Goal: Task Accomplishment & Management: Complete application form

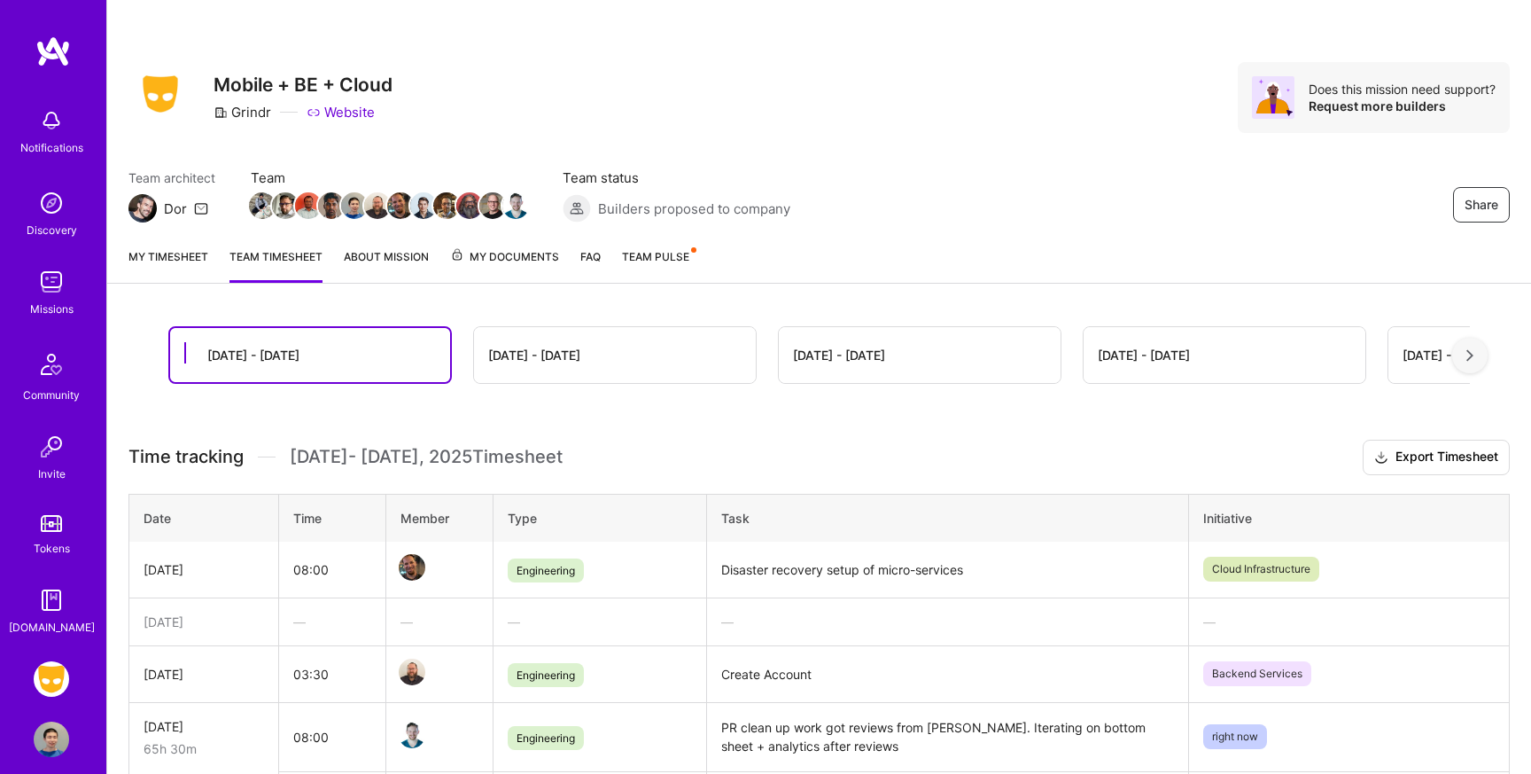
scroll to position [223, 0]
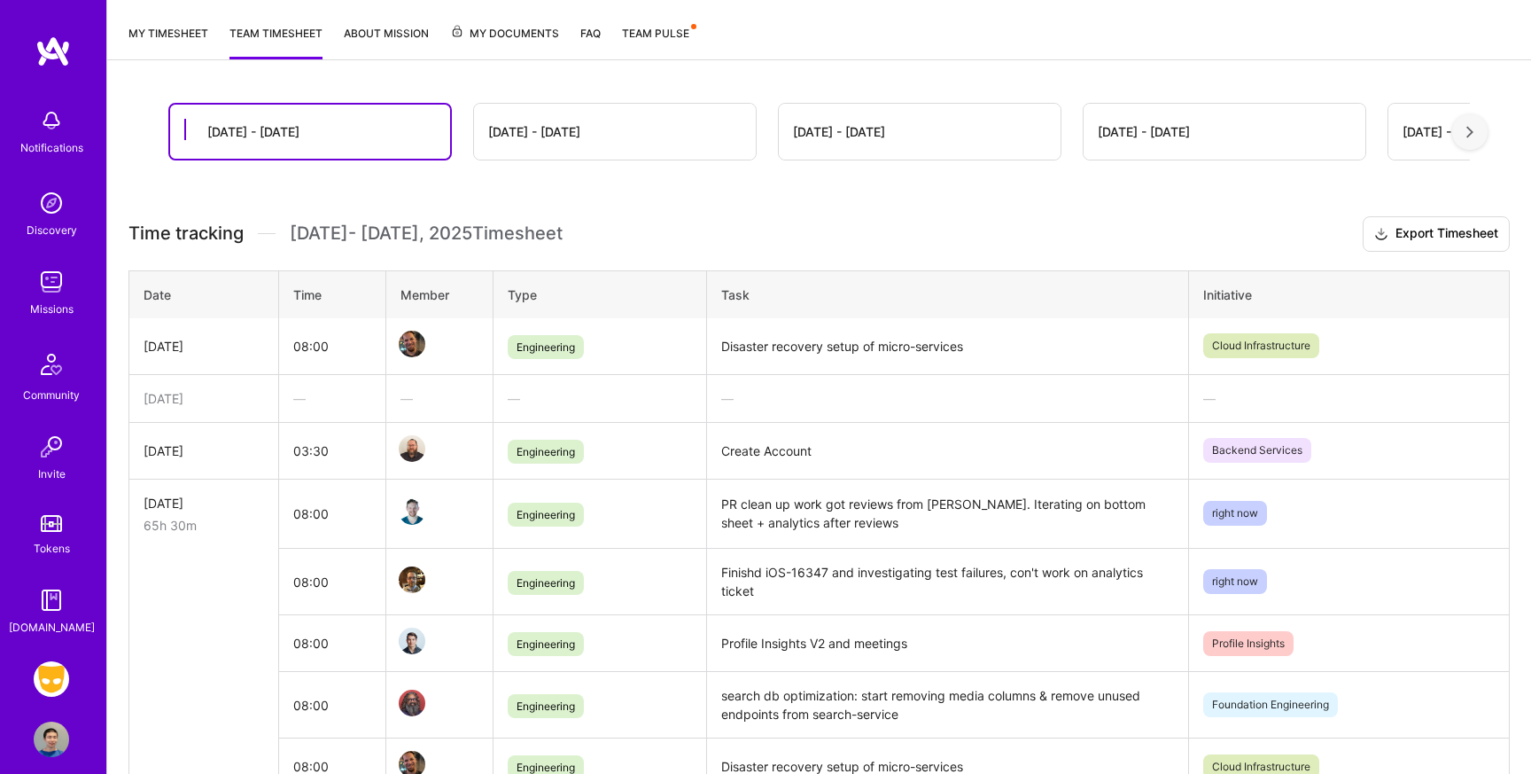
click at [165, 31] on link "My timesheet" at bounding box center [169, 41] width 80 height 35
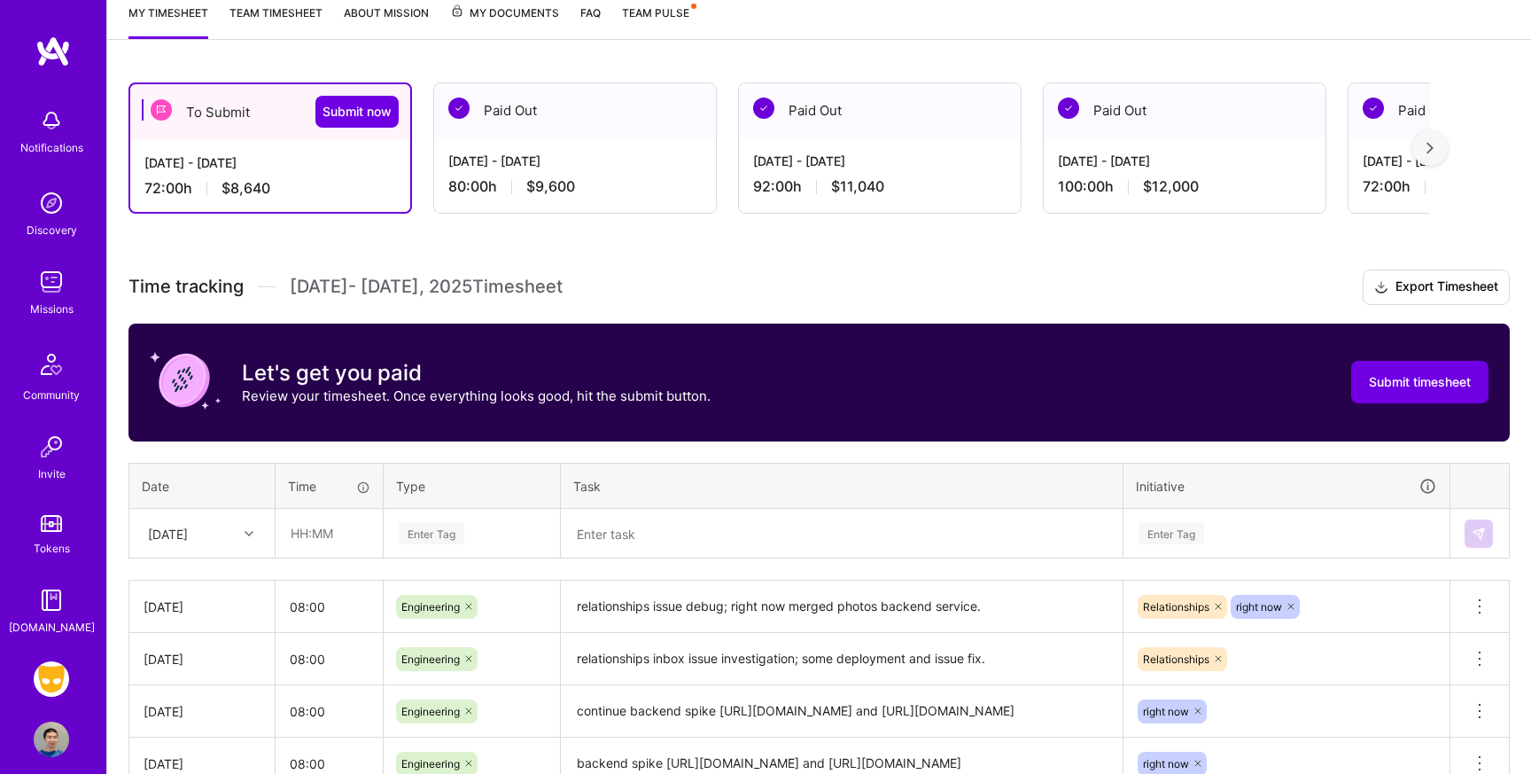
scroll to position [398, 0]
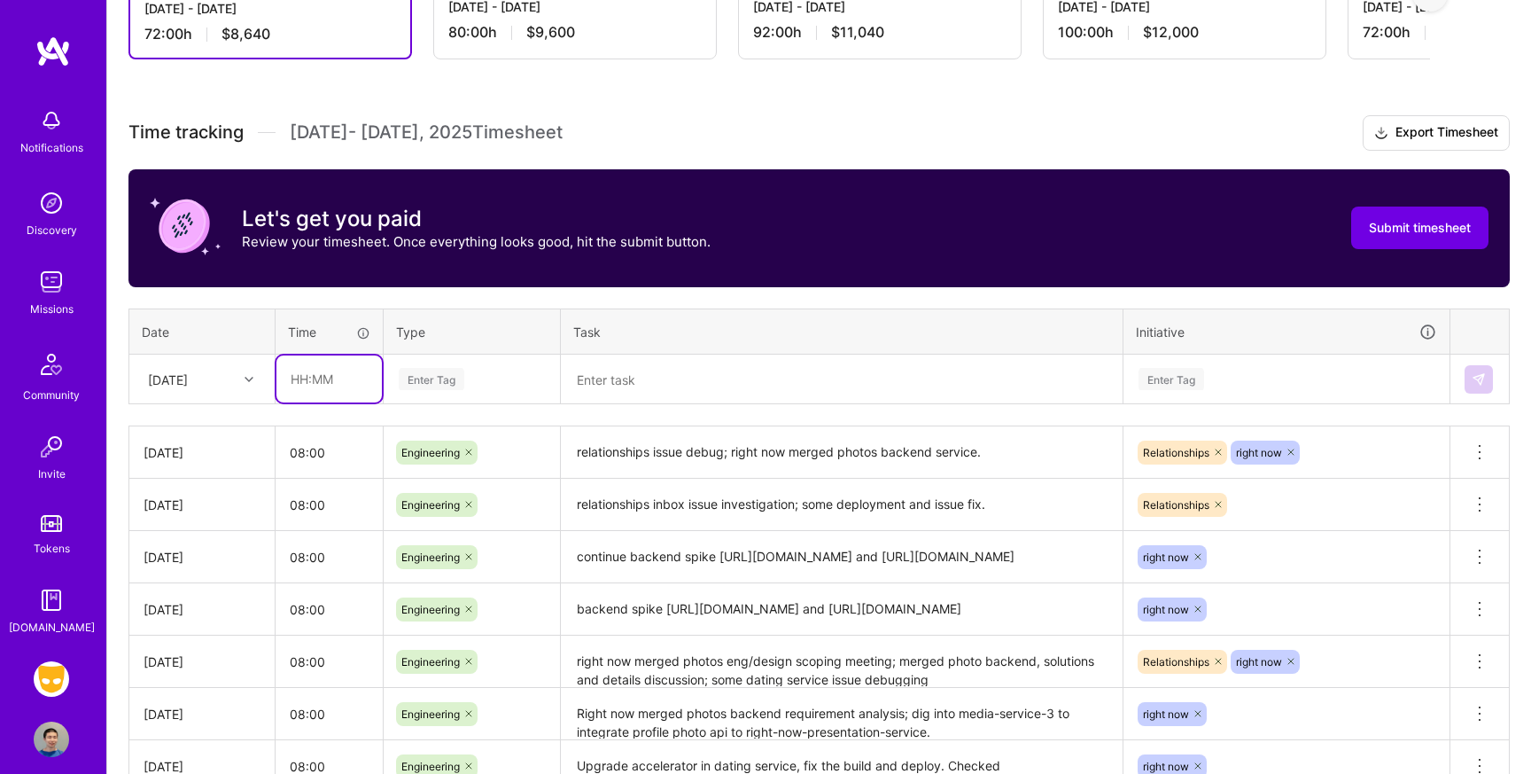
click at [324, 372] on input "text" at bounding box center [329, 378] width 105 height 47
type input "08:00"
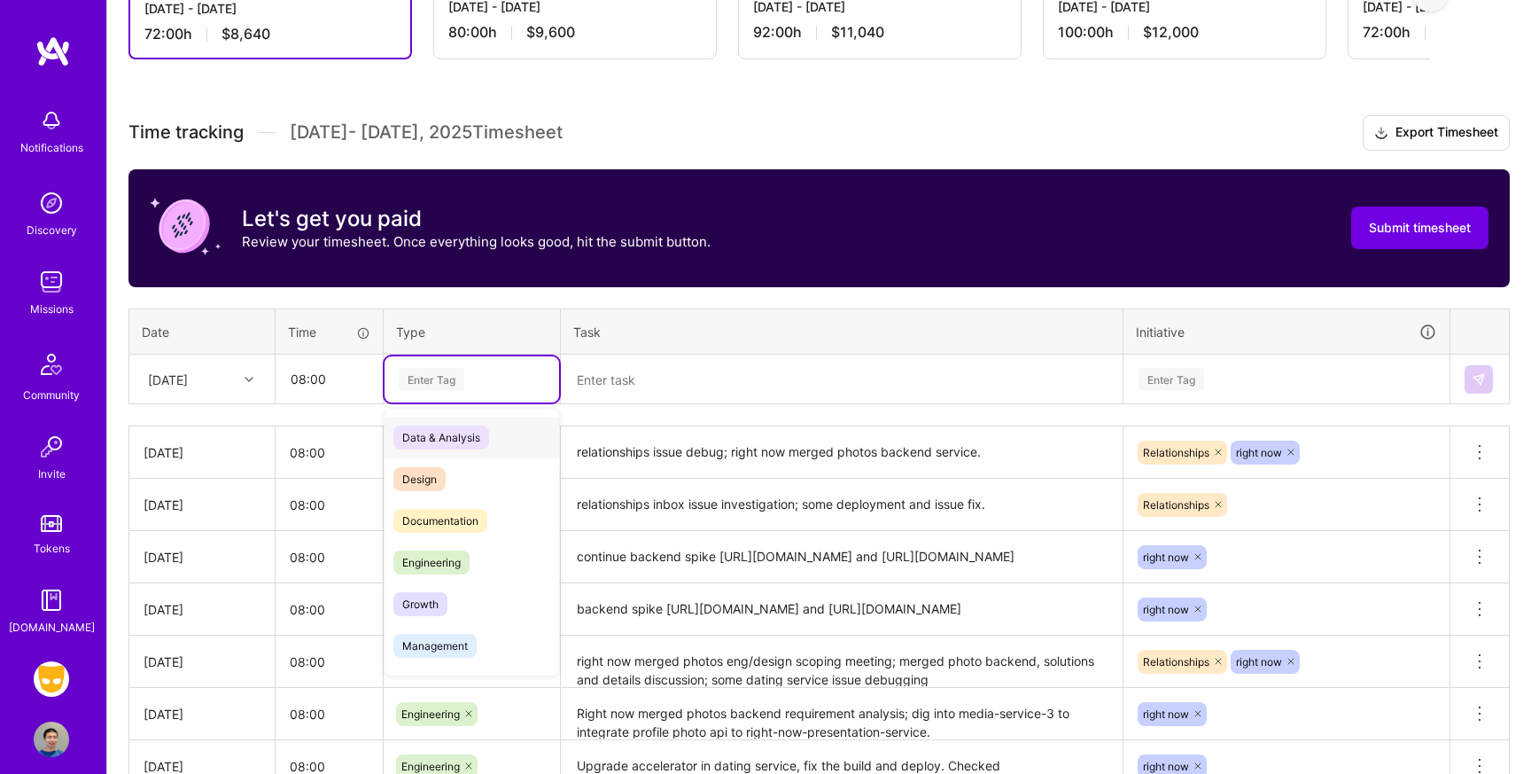
click at [507, 385] on div "Enter Tag" at bounding box center [472, 379] width 150 height 22
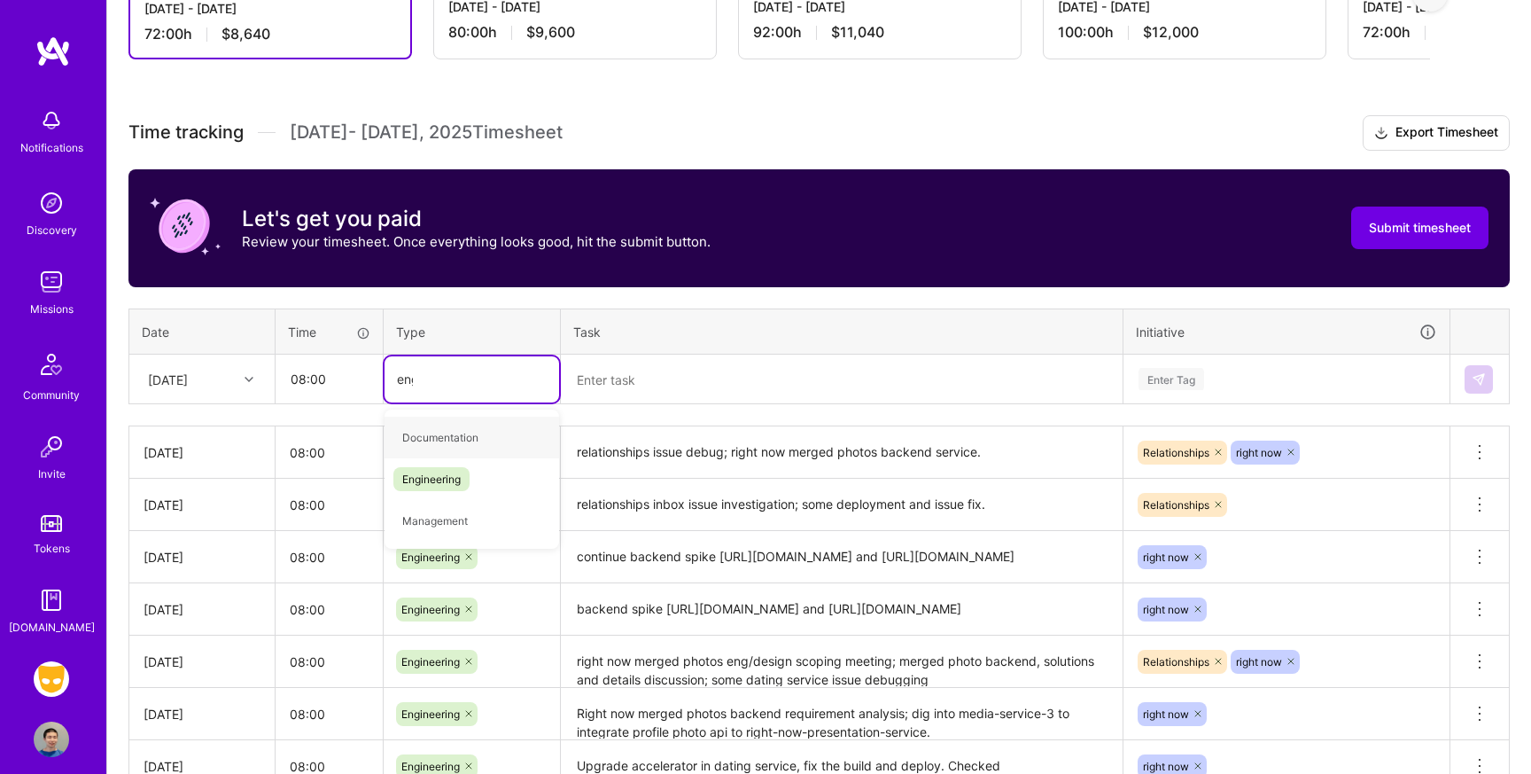
type input "engi"
click at [484, 432] on div "Engineering" at bounding box center [472, 438] width 175 height 42
click at [682, 382] on textarea at bounding box center [842, 379] width 558 height 46
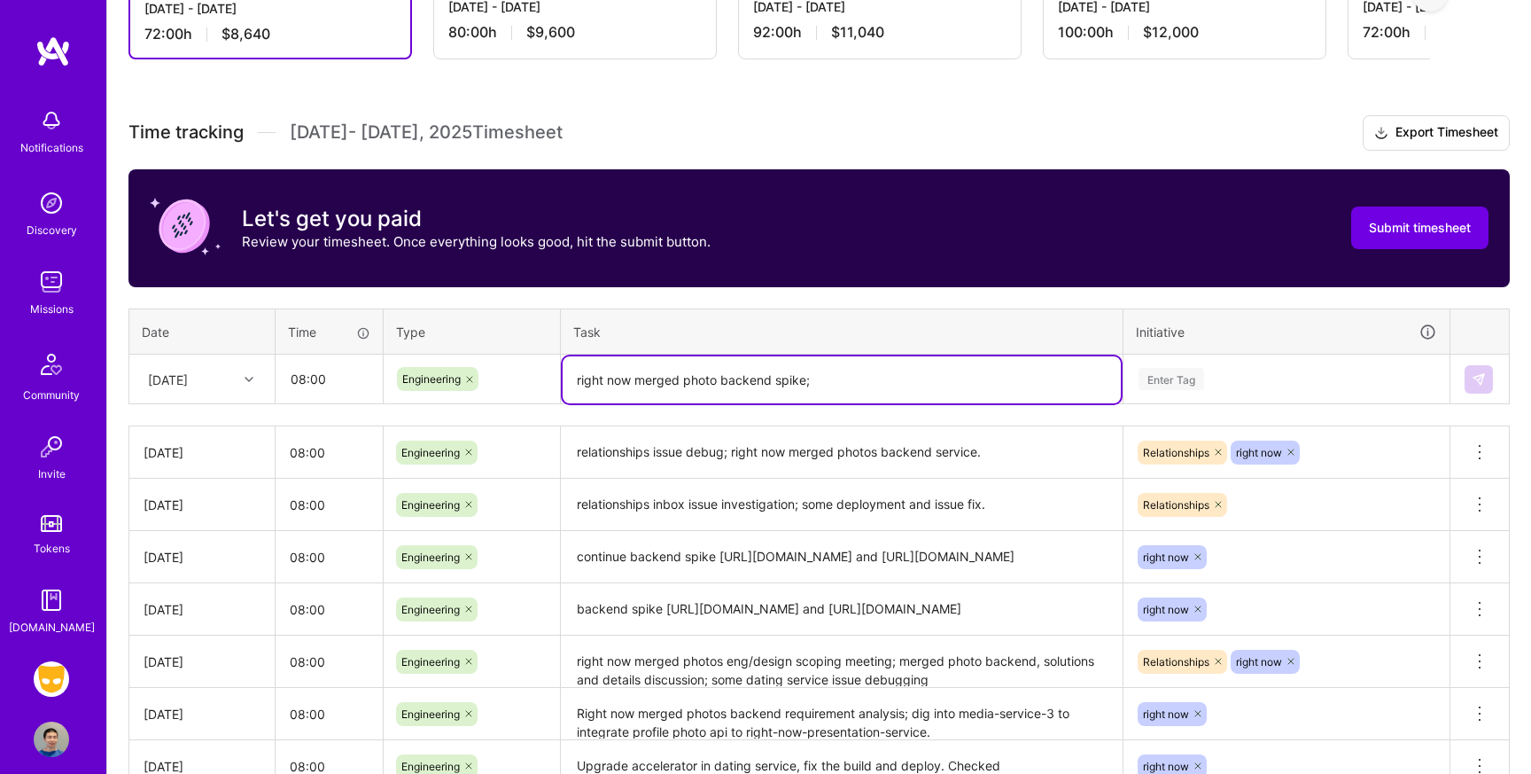
paste textarea "[URL][DOMAIN_NAME]"
click at [810, 380] on textarea "right now merged photo backend spike; [URL][DOMAIN_NAME]" at bounding box center [842, 379] width 558 height 47
click at [1083, 386] on textarea "right now merged photo backend spike [URL][DOMAIN_NAME]" at bounding box center [842, 379] width 558 height 47
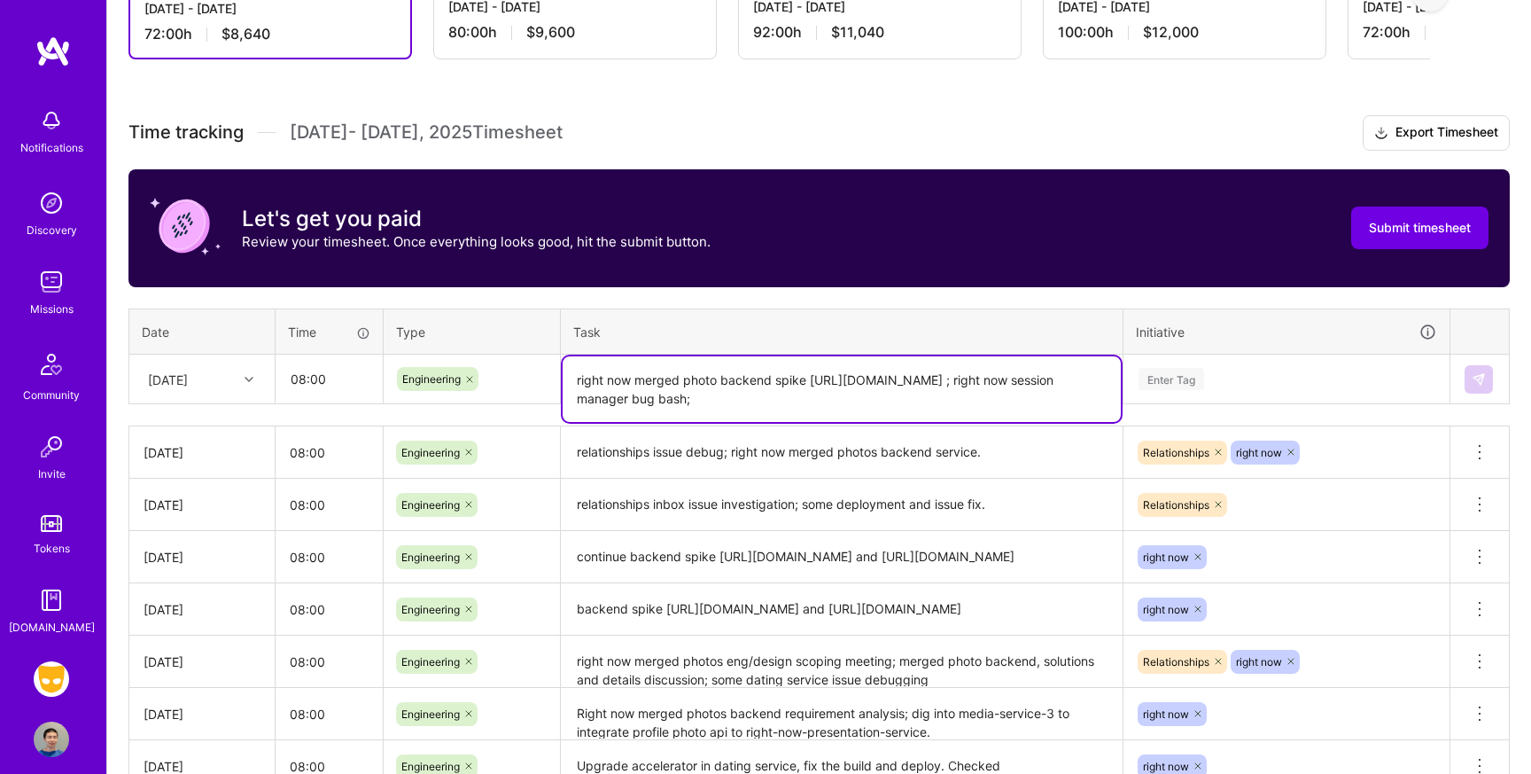
type textarea "right now merged photo backend spike [URL][DOMAIN_NAME] ; right now session man…"
click at [1256, 375] on div "Enter Tag" at bounding box center [1287, 379] width 300 height 22
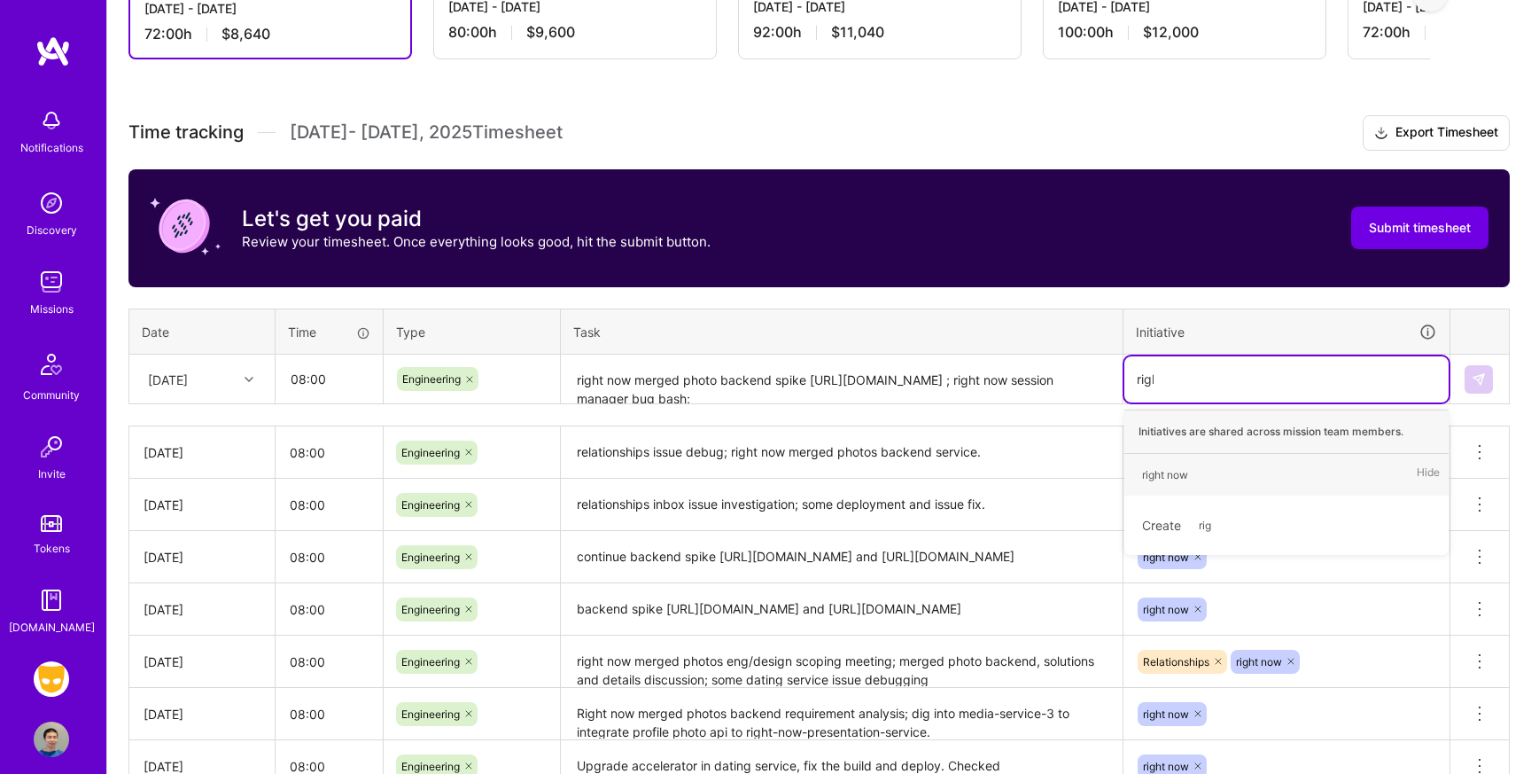
type input "right"
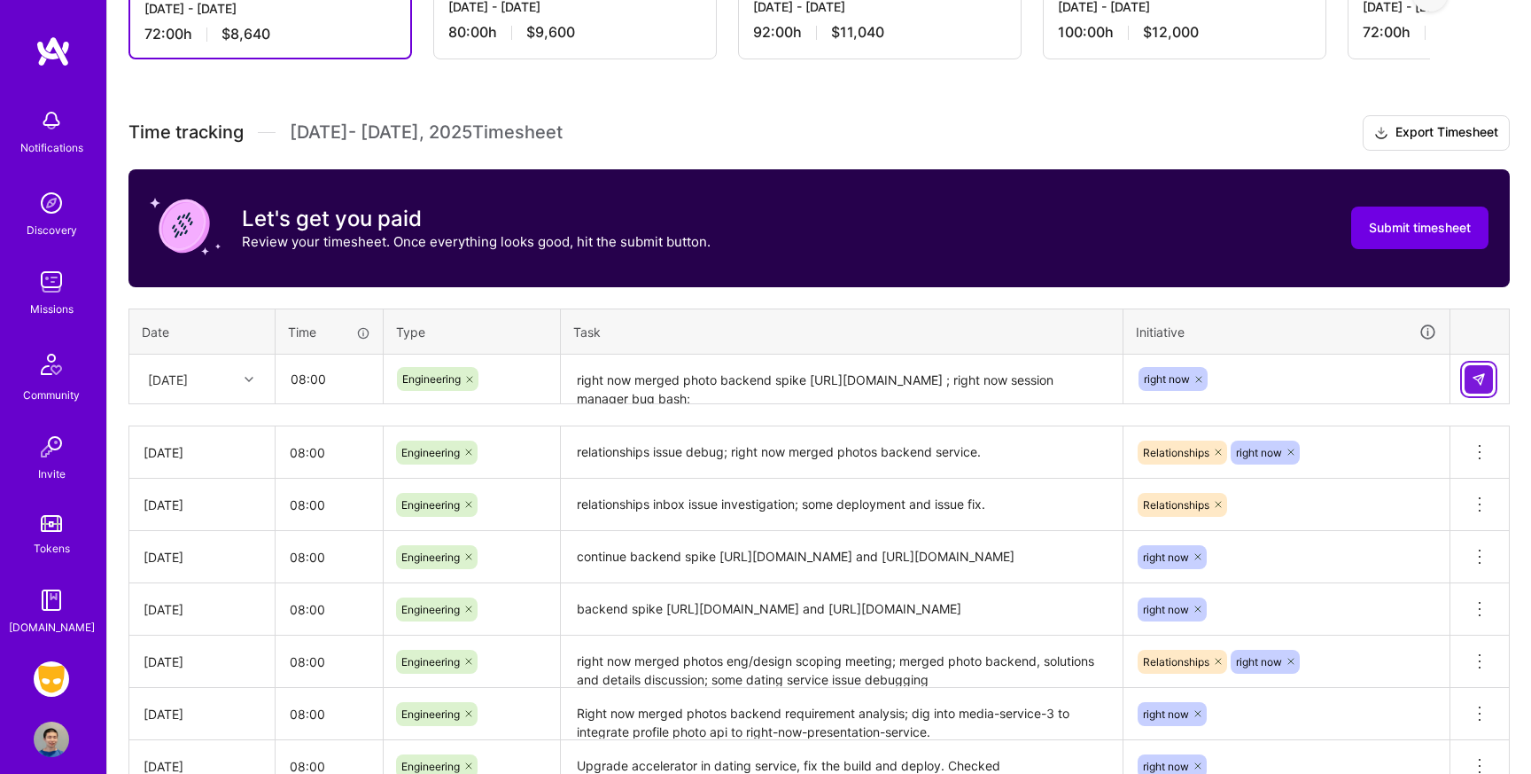
click at [1485, 377] on img at bounding box center [1479, 379] width 14 height 14
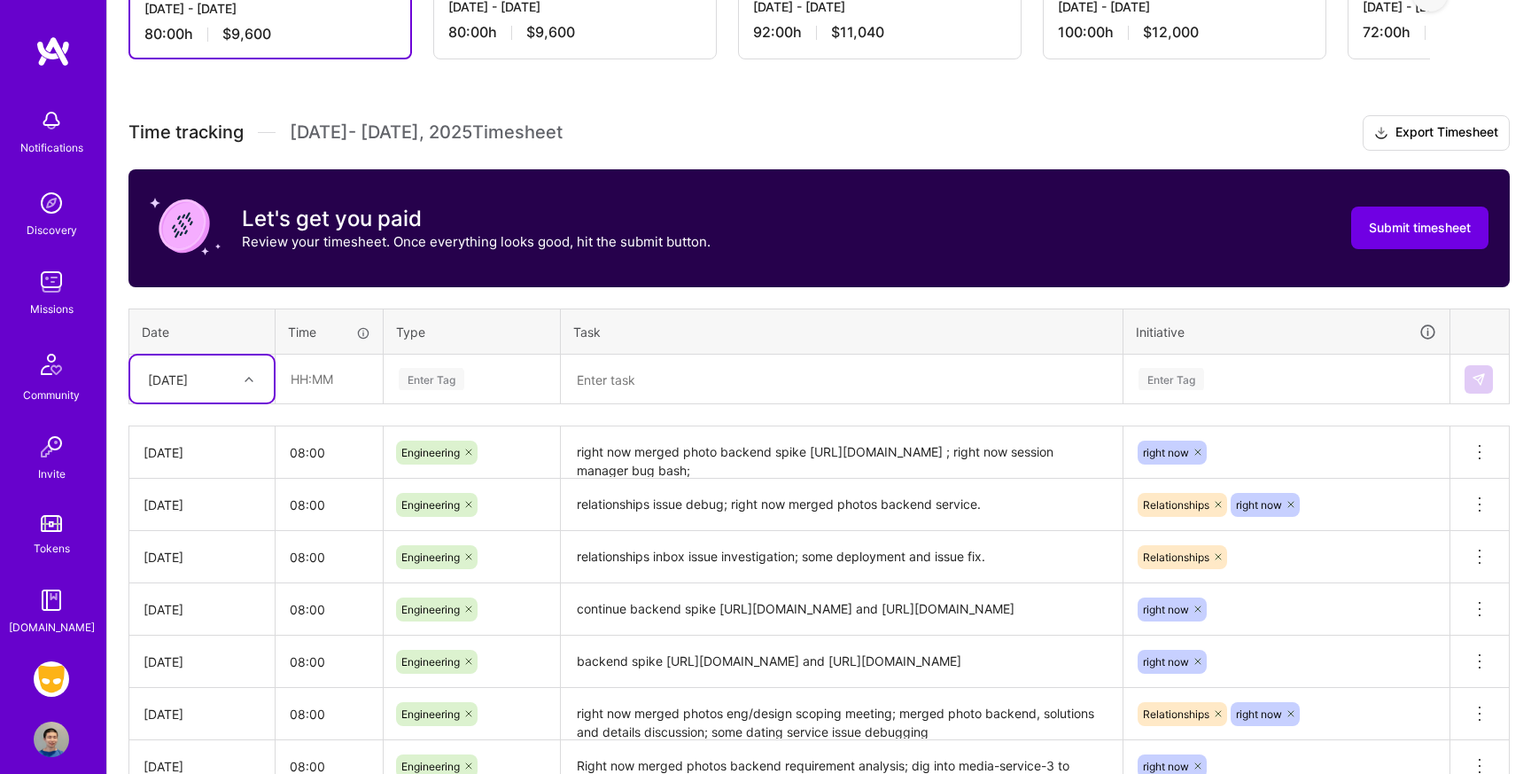
scroll to position [361, 0]
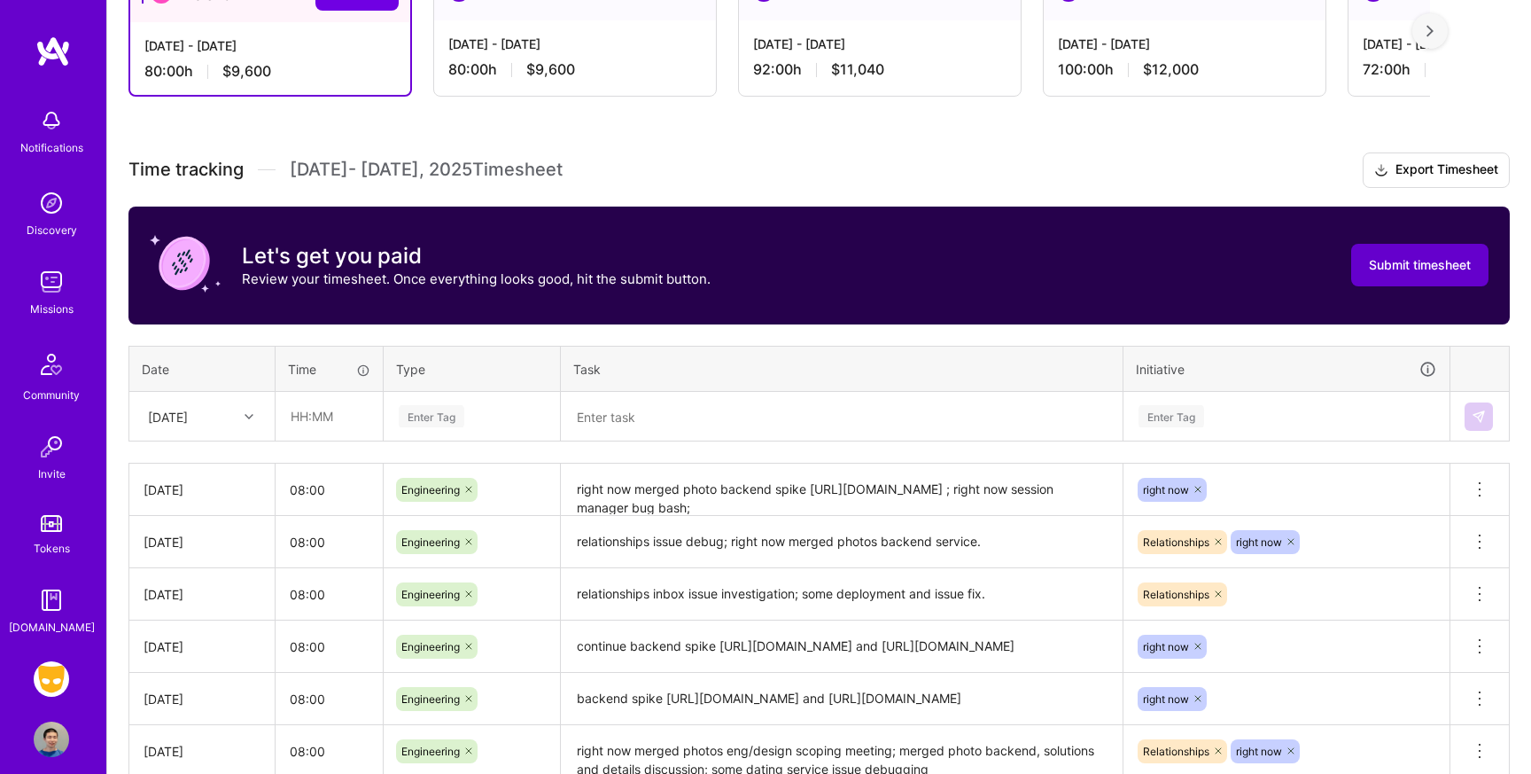
click at [1387, 269] on span "Submit timesheet" at bounding box center [1420, 265] width 102 height 18
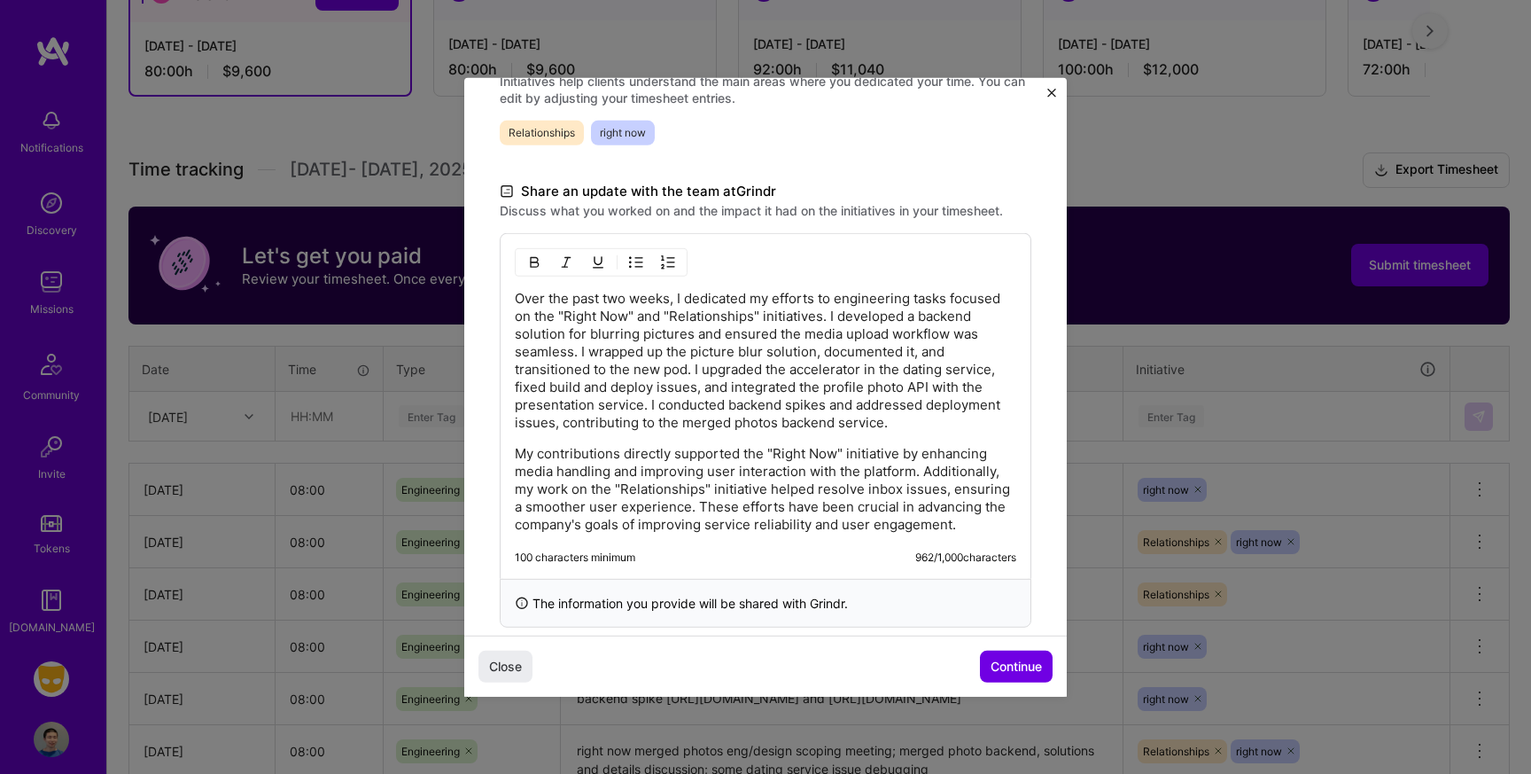
scroll to position [477, 0]
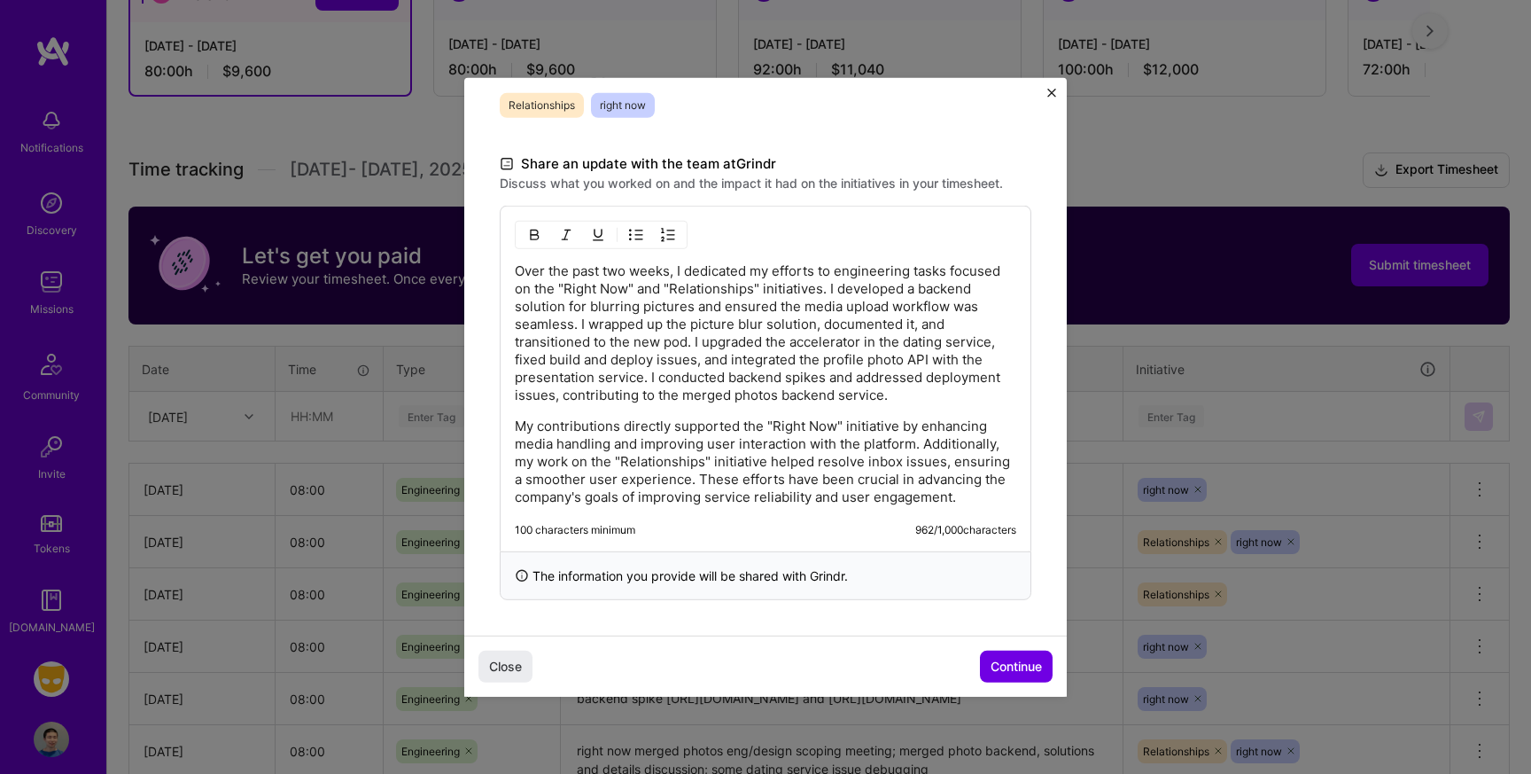
click at [820, 284] on p "Over the past two weeks, I dedicated my efforts to engineering tasks focused on…" at bounding box center [766, 332] width 502 height 142
click at [635, 284] on p "Over the past two weeks, I dedicated my efforts to engineering tasks focused on…" at bounding box center [766, 332] width 502 height 142
click at [516, 288] on p "Over the past two weeks, I dedicated my efforts to engineering tasks focused on…" at bounding box center [766, 332] width 502 height 142
click at [864, 291] on p "Over the past two weeks, I dedicated my efforts to engineering tasks focused ma…" at bounding box center [766, 332] width 502 height 142
click at [679, 291] on p "Over the past two weeks, I dedicated my efforts to engineering tasks focused ma…" at bounding box center [766, 332] width 502 height 142
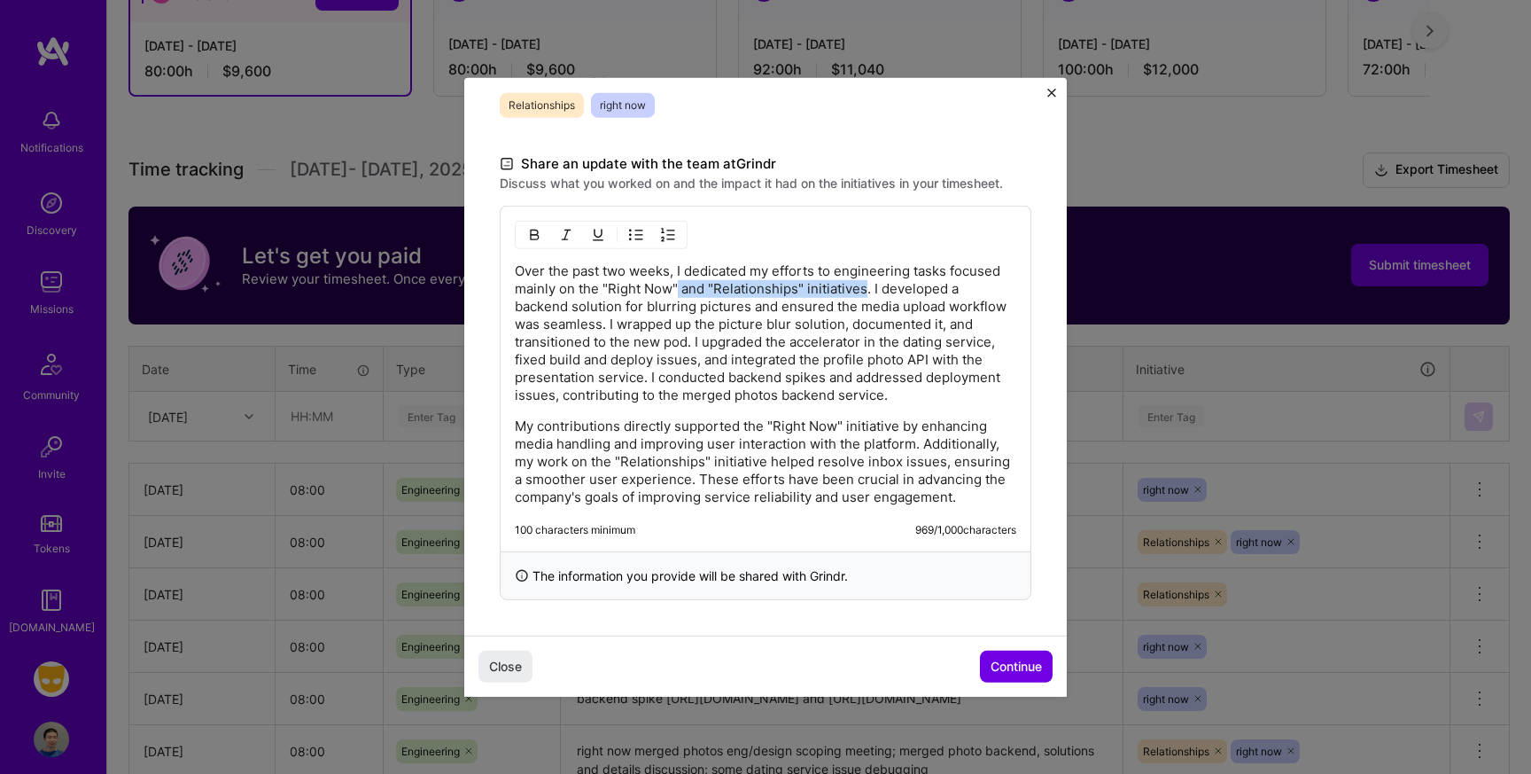
click at [679, 291] on p "Over the past two weeks, I dedicated my efforts to engineering tasks focused ma…" at bounding box center [766, 332] width 502 height 142
click at [805, 289] on p "Over the past two weeks, I dedicated my efforts to engineering tasks focused ma…" at bounding box center [766, 332] width 502 height 142
click at [682, 288] on p "Over the past two weeks, I dedicated my efforts to engineering tasks focused ma…" at bounding box center [766, 332] width 502 height 142
click at [795, 291] on p "Over the past two weeks, I dedicated my efforts to engineering tasks focused ma…" at bounding box center [766, 332] width 502 height 142
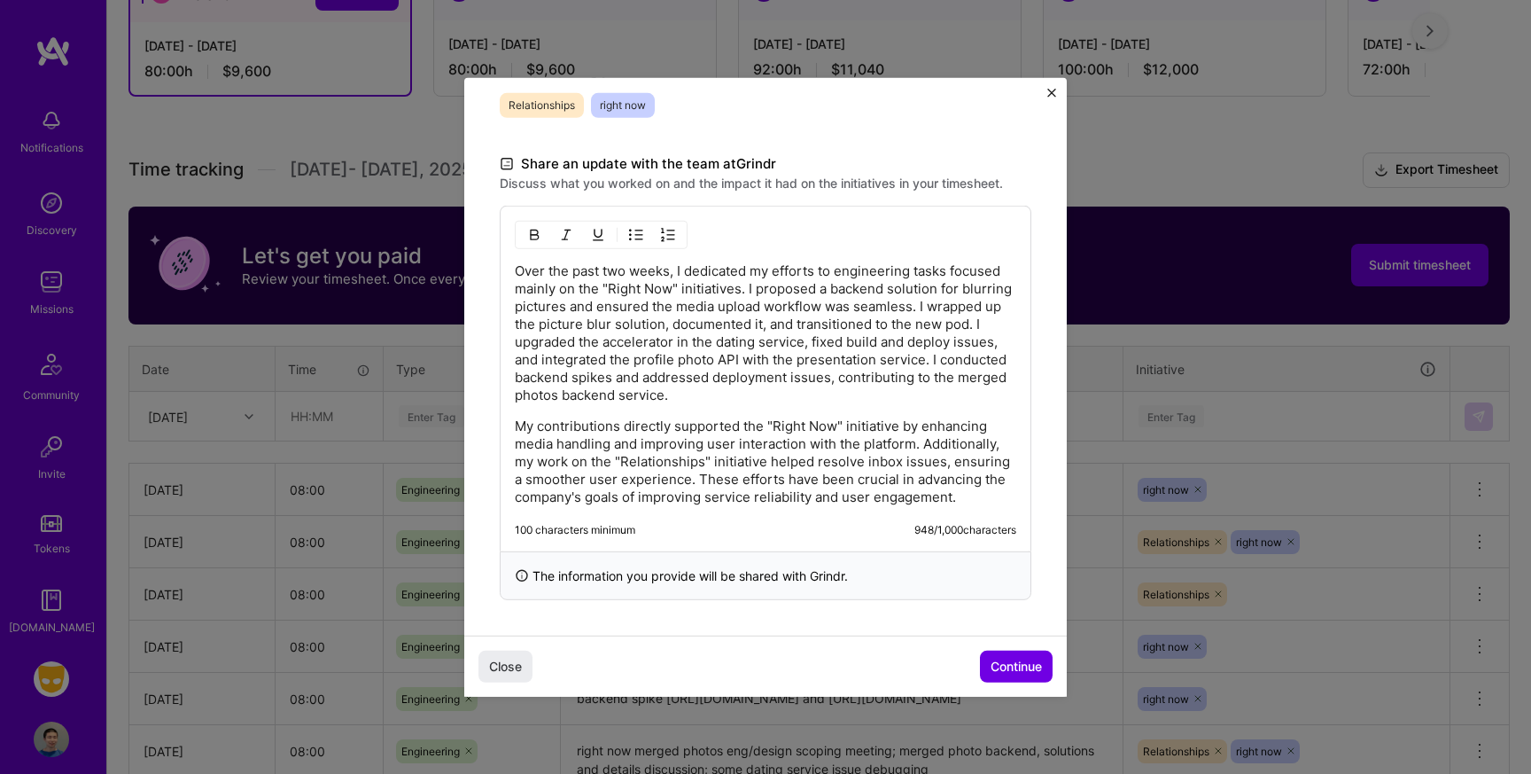
click at [793, 393] on p "Over the past two weeks, I dedicated my efforts to engineering tasks focused ma…" at bounding box center [766, 332] width 502 height 142
click at [909, 306] on p "Over the past two weeks, I dedicated my efforts to engineering tasks focused ma…" at bounding box center [766, 332] width 502 height 142
click at [669, 324] on p "Over the past two weeks, I dedicated my efforts to engineering tasks focused ma…" at bounding box center [766, 332] width 502 height 142
click at [812, 326] on p "Over the past two weeks, I dedicated my efforts to engineering tasks focused ma…" at bounding box center [766, 332] width 502 height 142
click at [605, 321] on p "Over the past two weeks, I dedicated my efforts to engineering tasks focused ma…" at bounding box center [766, 332] width 502 height 142
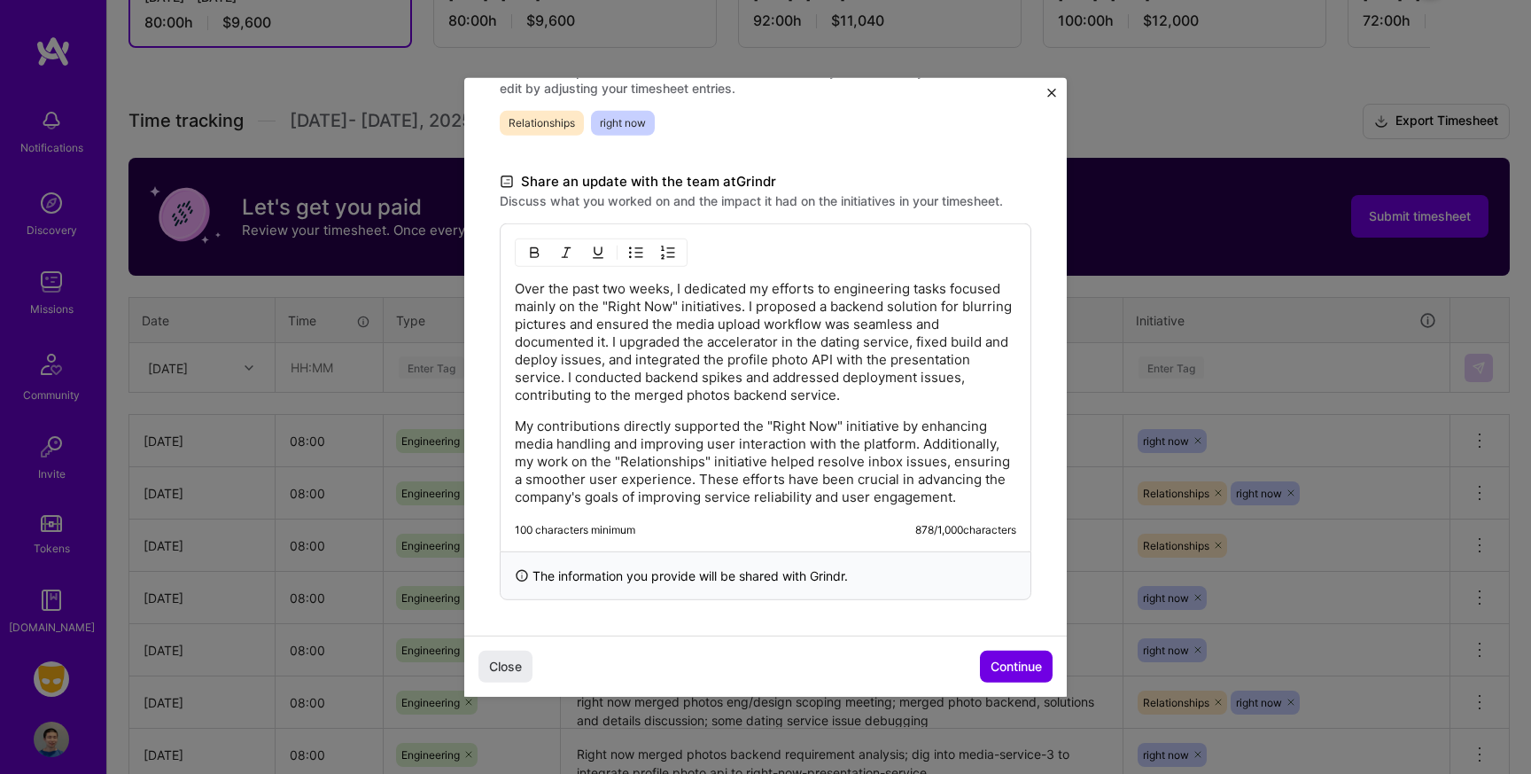
scroll to position [412, 0]
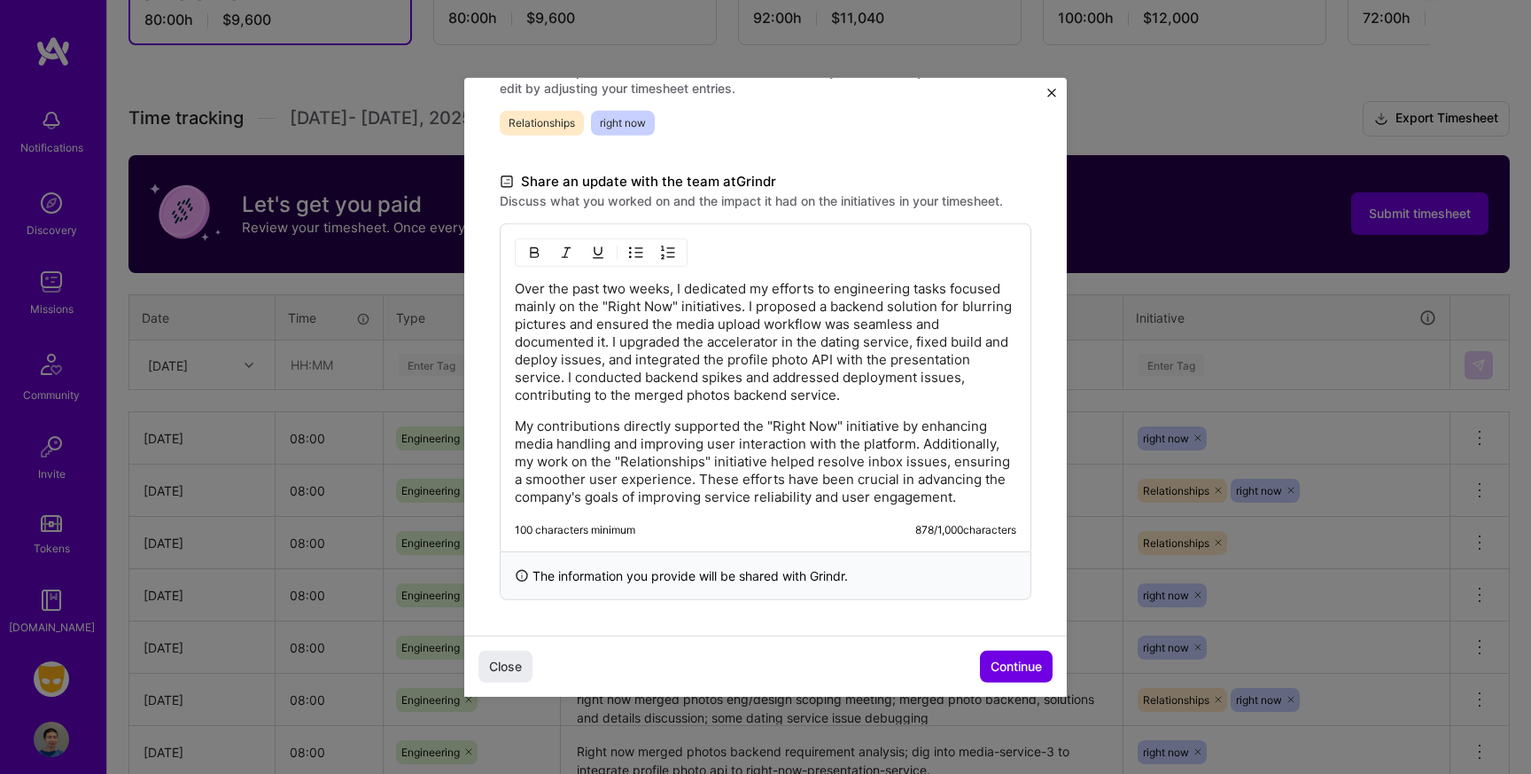
click at [873, 460] on p "My contributions directly supported the "Right Now" initiative by enhancing med…" at bounding box center [766, 461] width 502 height 89
click at [862, 462] on p "My contributions directly supported the "Right Now" initiative by enhancing med…" at bounding box center [766, 461] width 502 height 89
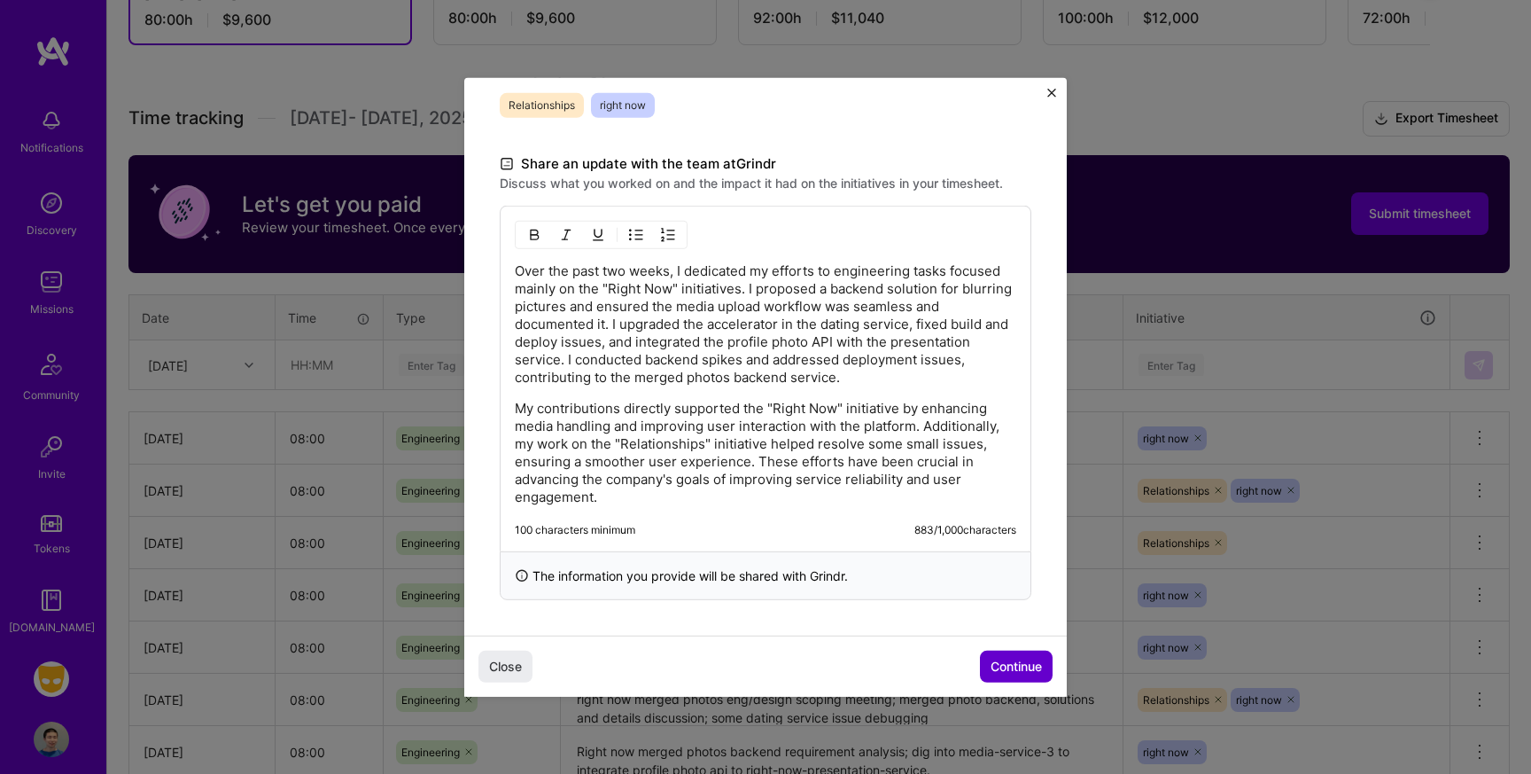
click at [1019, 672] on span "Continue" at bounding box center [1016, 667] width 51 height 18
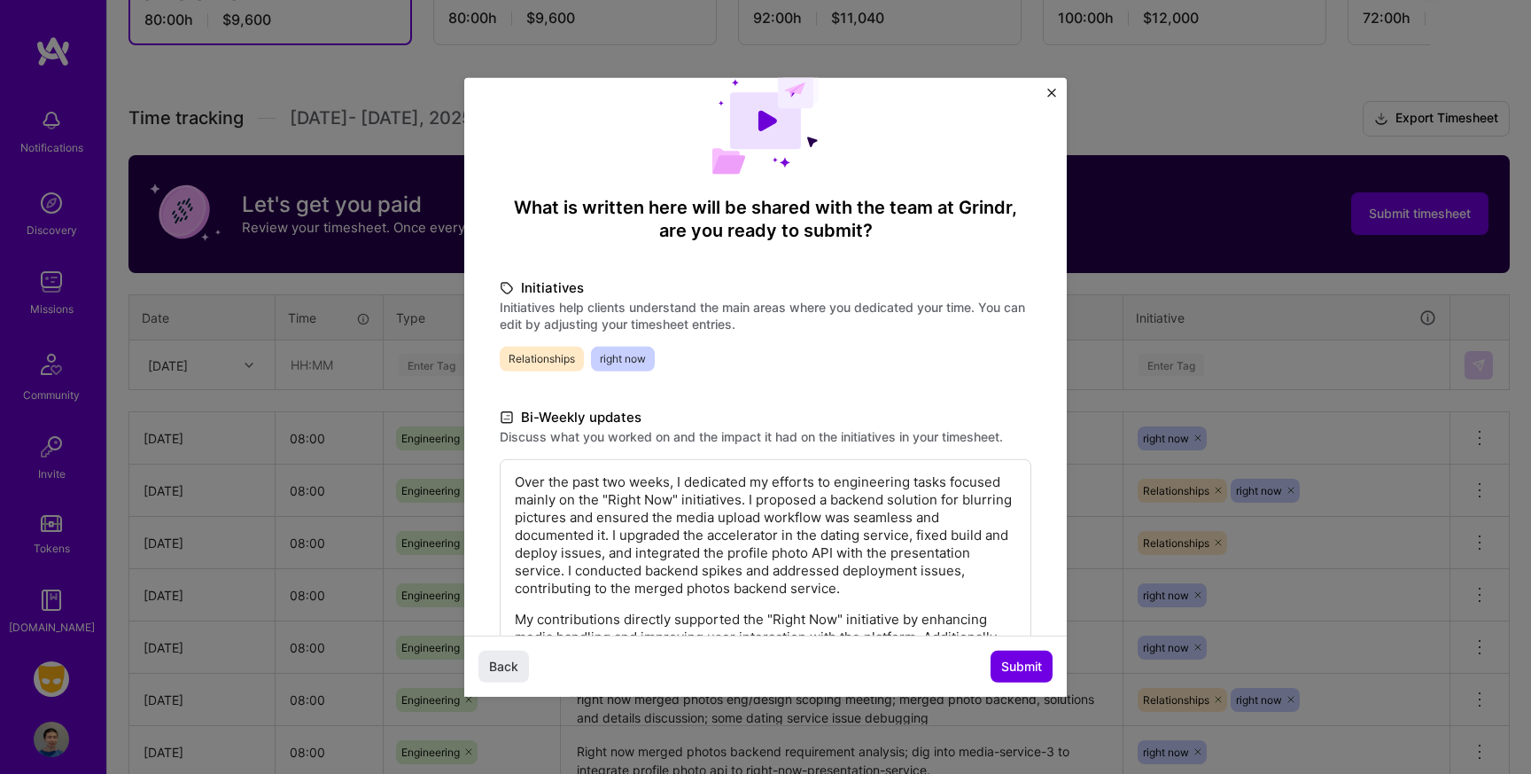
scroll to position [0, 0]
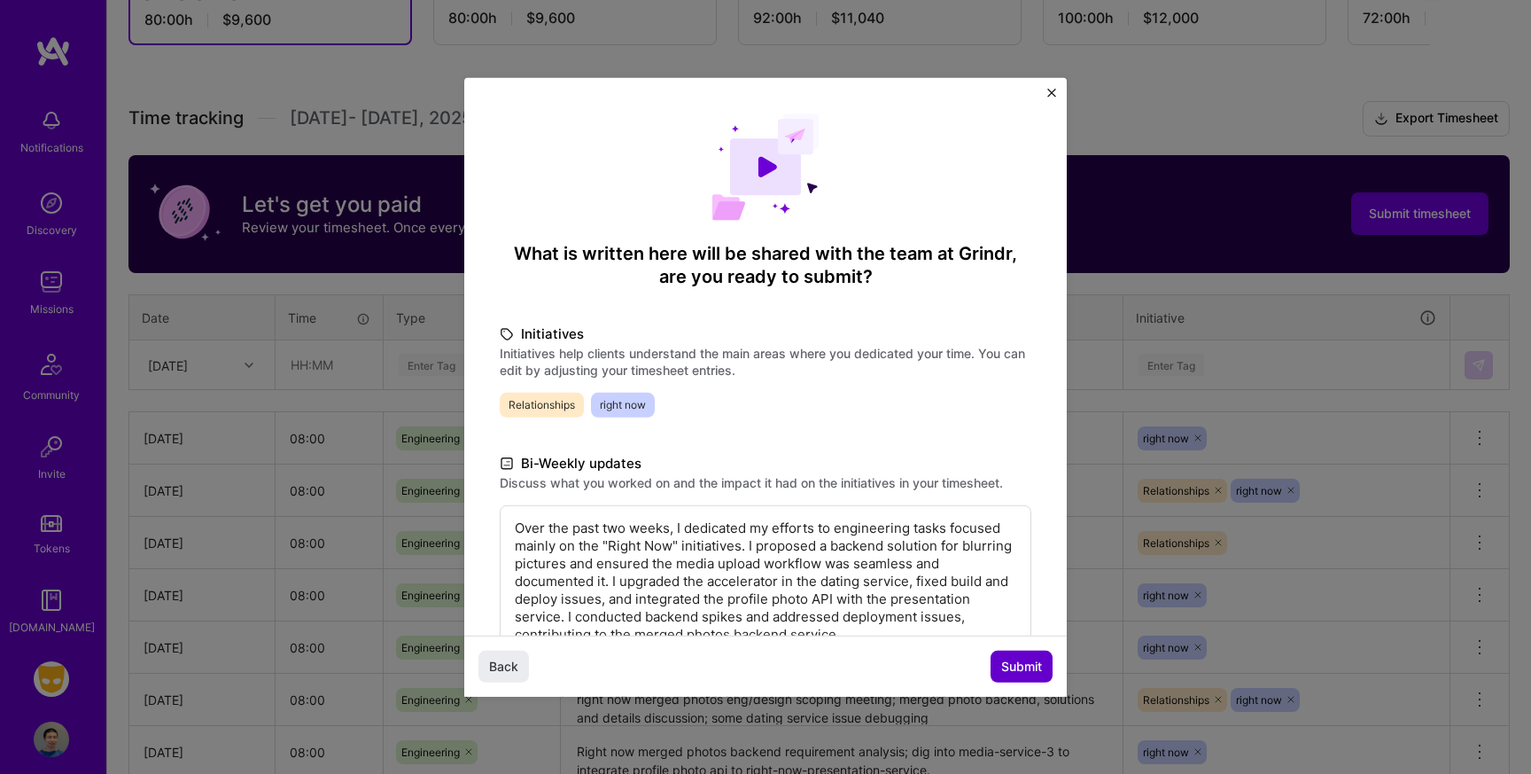
click at [1025, 665] on span "Submit" at bounding box center [1021, 667] width 41 height 18
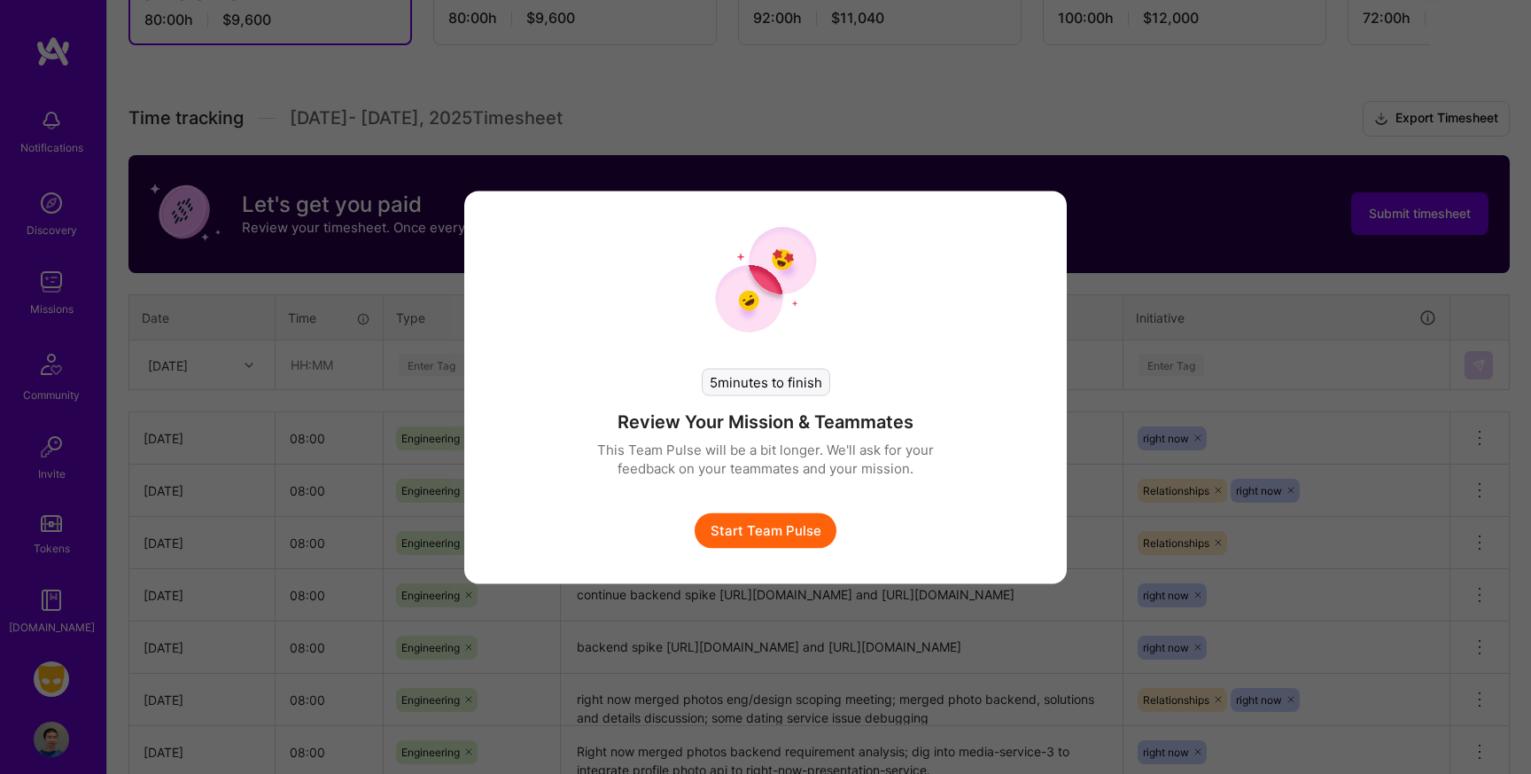
click at [778, 528] on button "Start Team Pulse" at bounding box center [766, 529] width 142 height 35
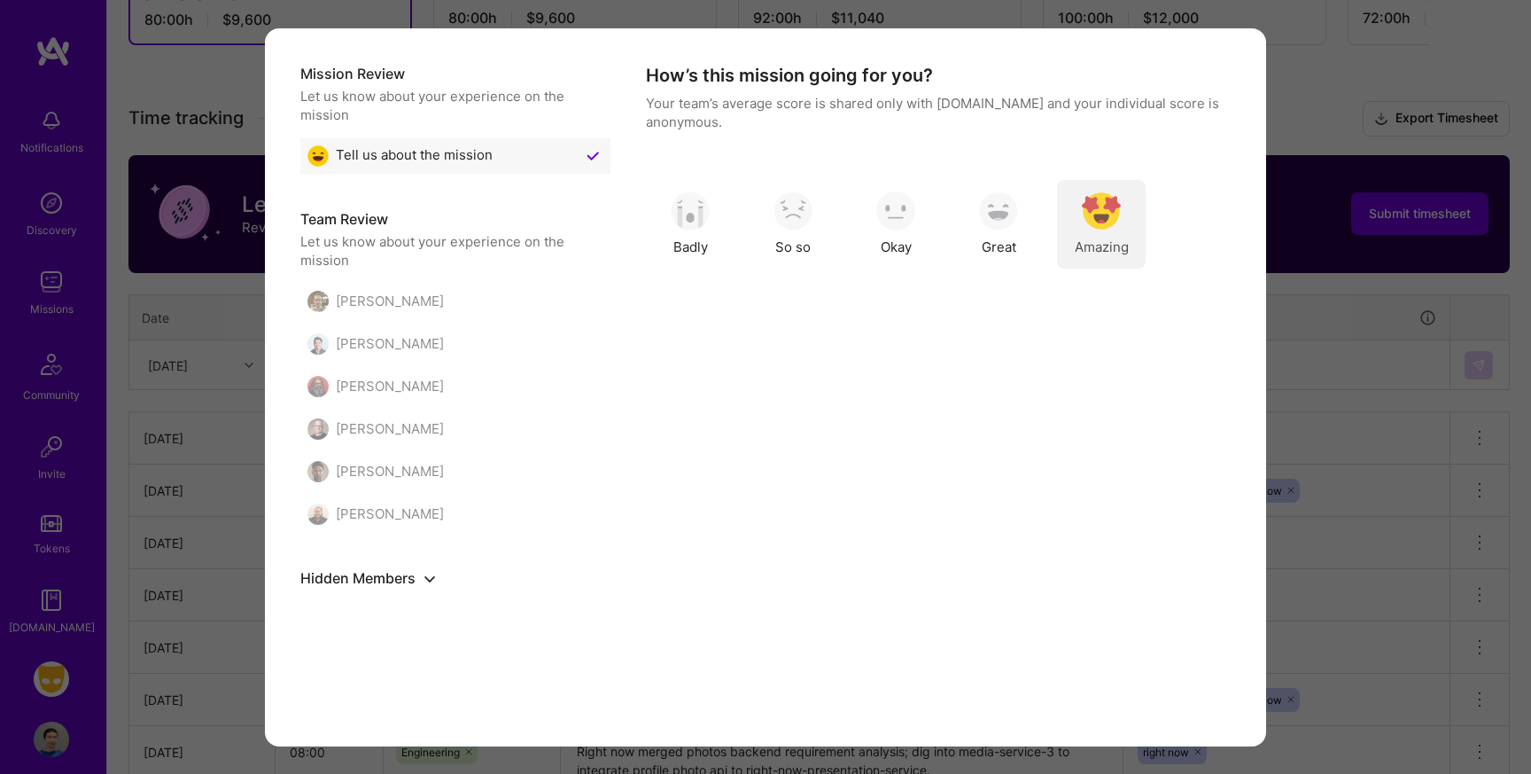
click at [1106, 215] on img "modal" at bounding box center [1101, 210] width 39 height 39
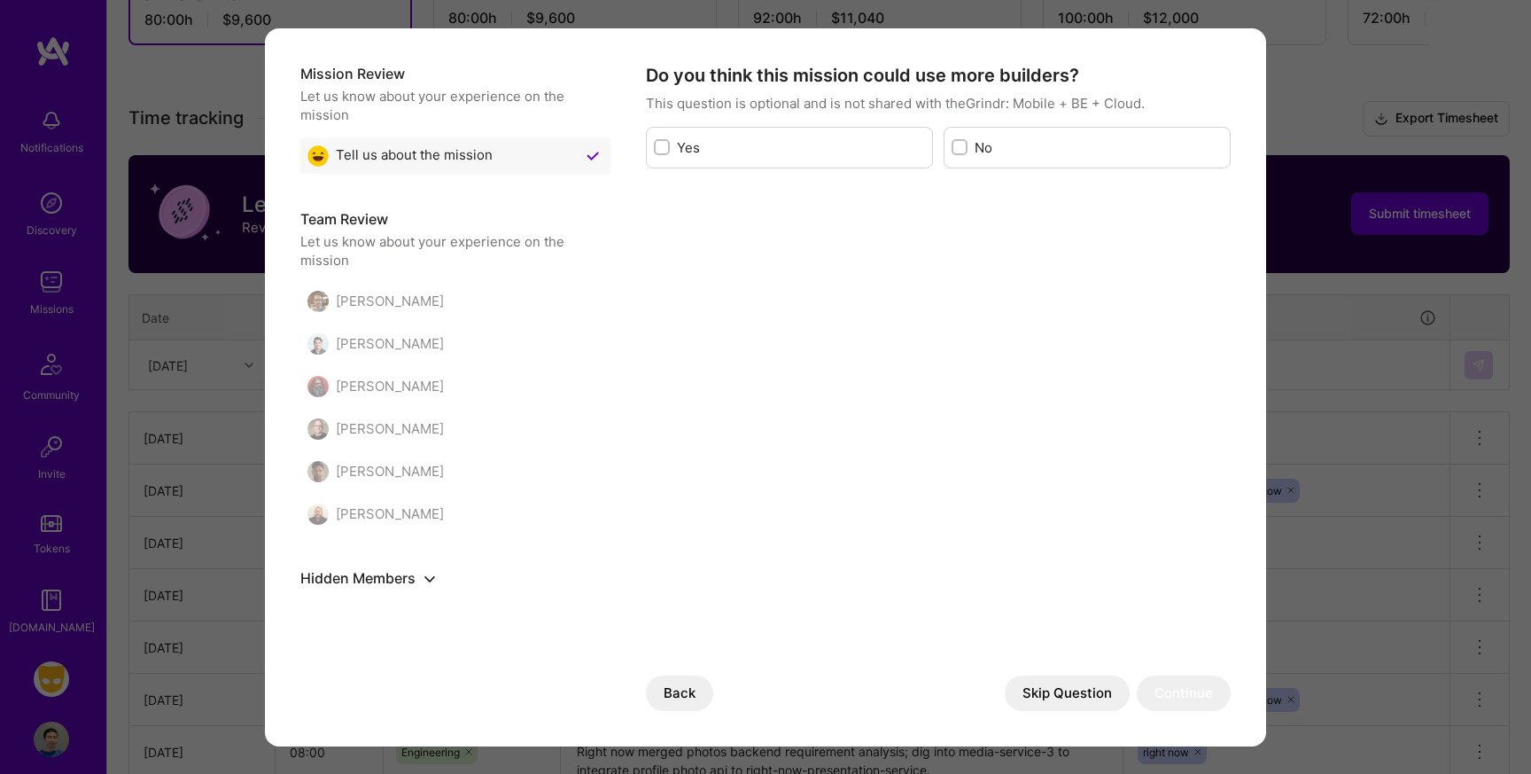
click at [1066, 701] on button "Skip Question" at bounding box center [1067, 692] width 125 height 35
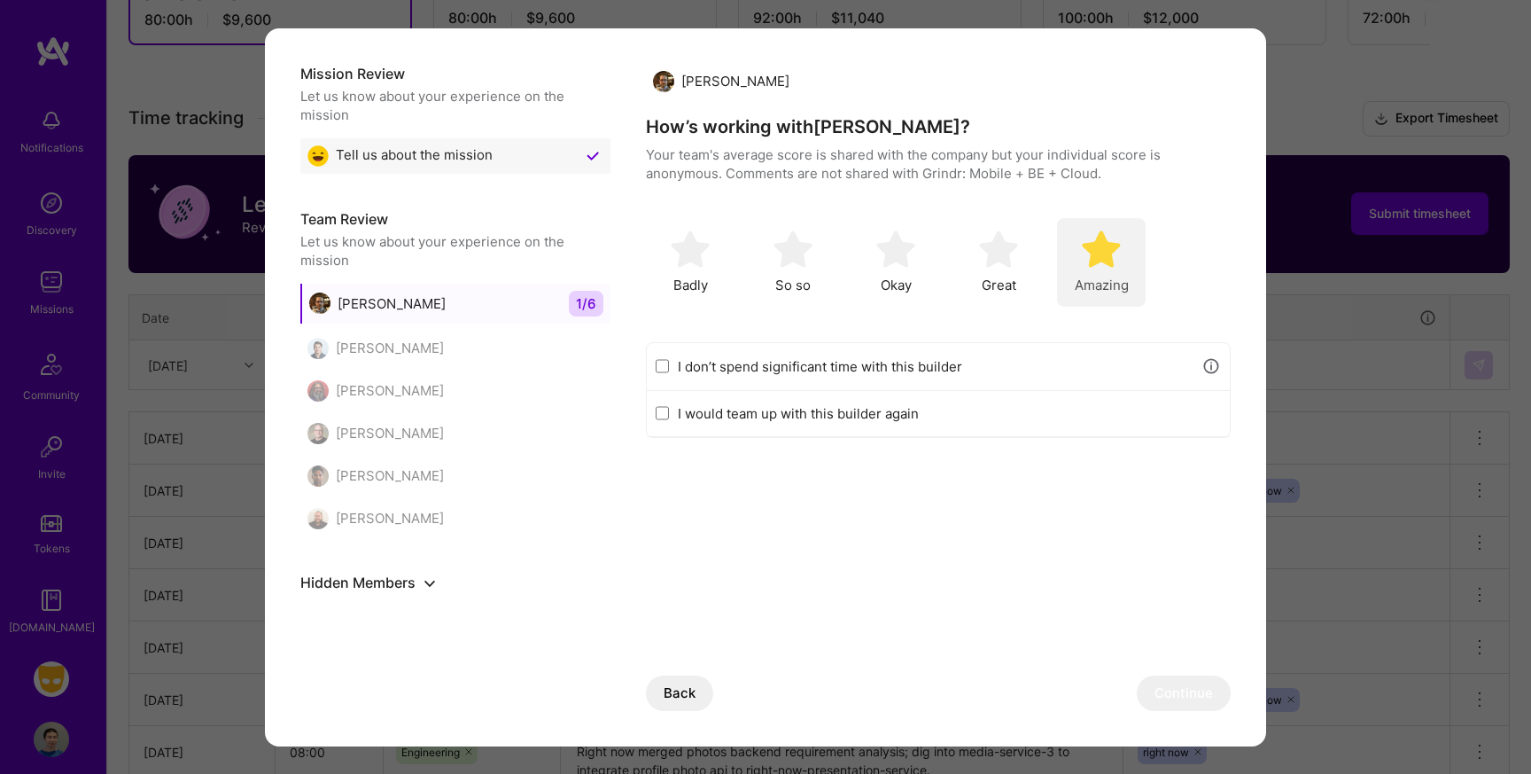
click at [1122, 261] on div "Amazing" at bounding box center [1101, 262] width 89 height 89
click at [1193, 692] on button "Continue" at bounding box center [1184, 692] width 94 height 35
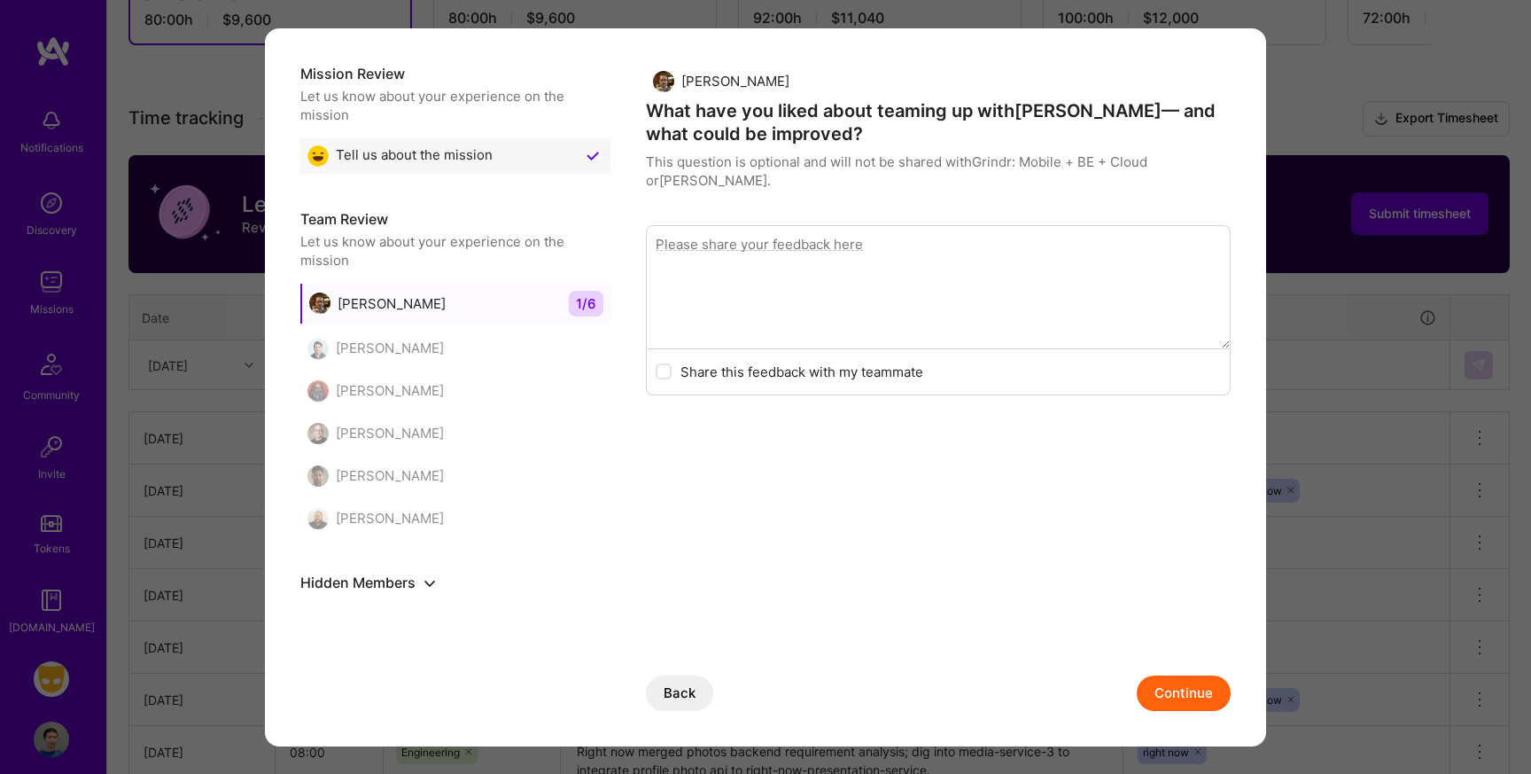
click at [468, 344] on div "[PERSON_NAME]" at bounding box center [455, 348] width 310 height 35
click at [1178, 691] on button "Continue" at bounding box center [1184, 692] width 94 height 35
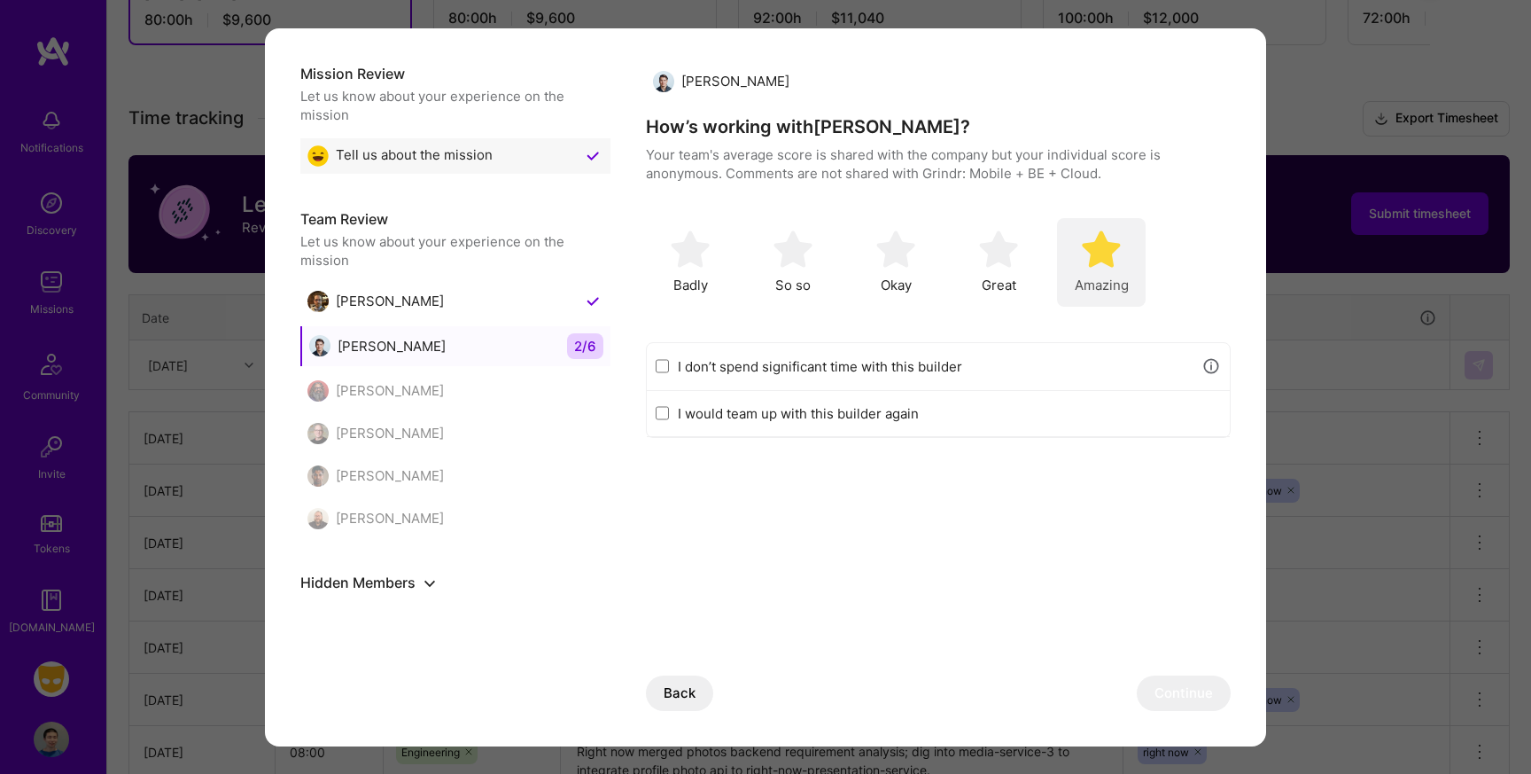
click at [1106, 261] on img "modal" at bounding box center [1101, 249] width 39 height 39
click at [1161, 689] on button "Continue" at bounding box center [1184, 692] width 94 height 35
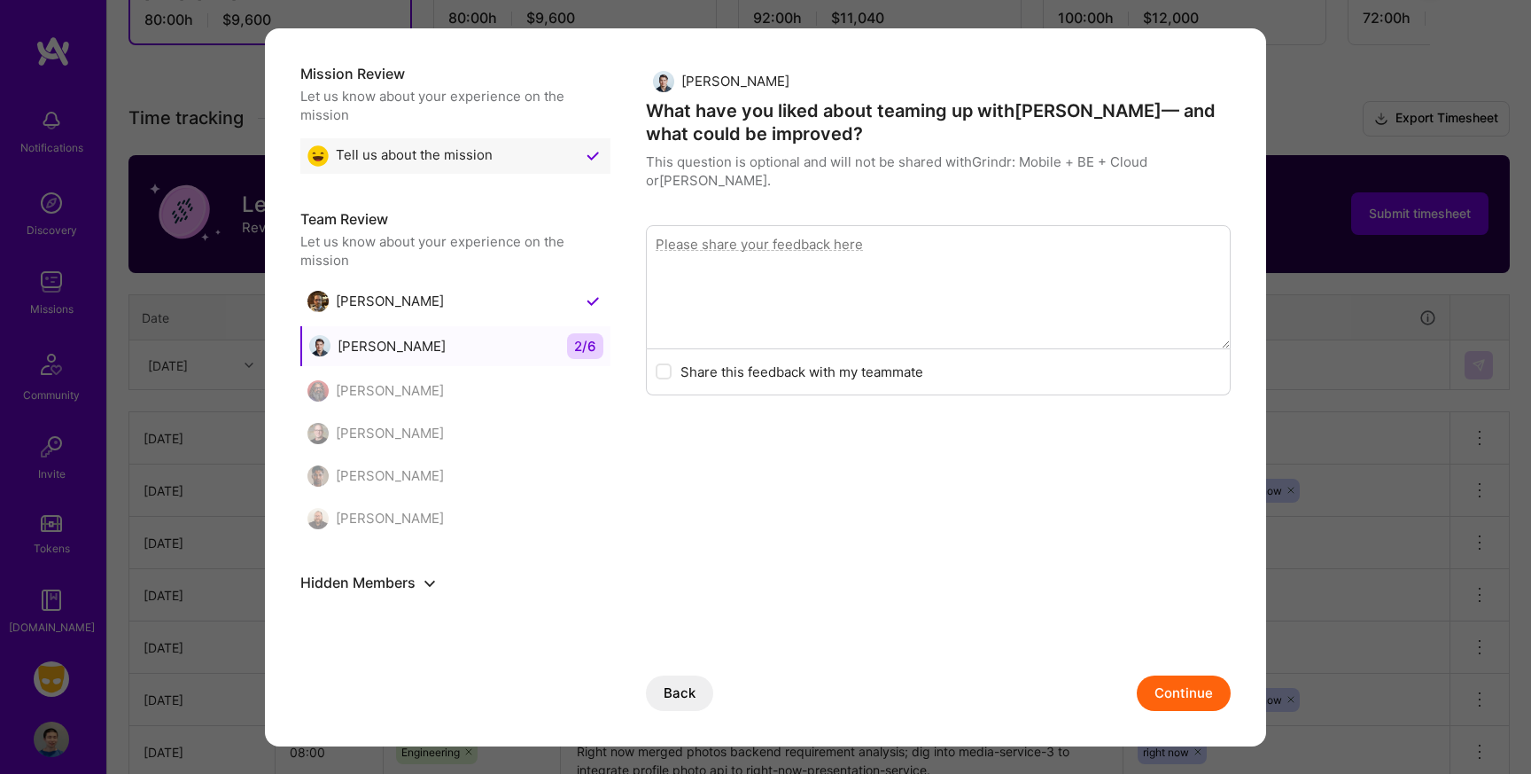
click at [1183, 695] on button "Continue" at bounding box center [1184, 692] width 94 height 35
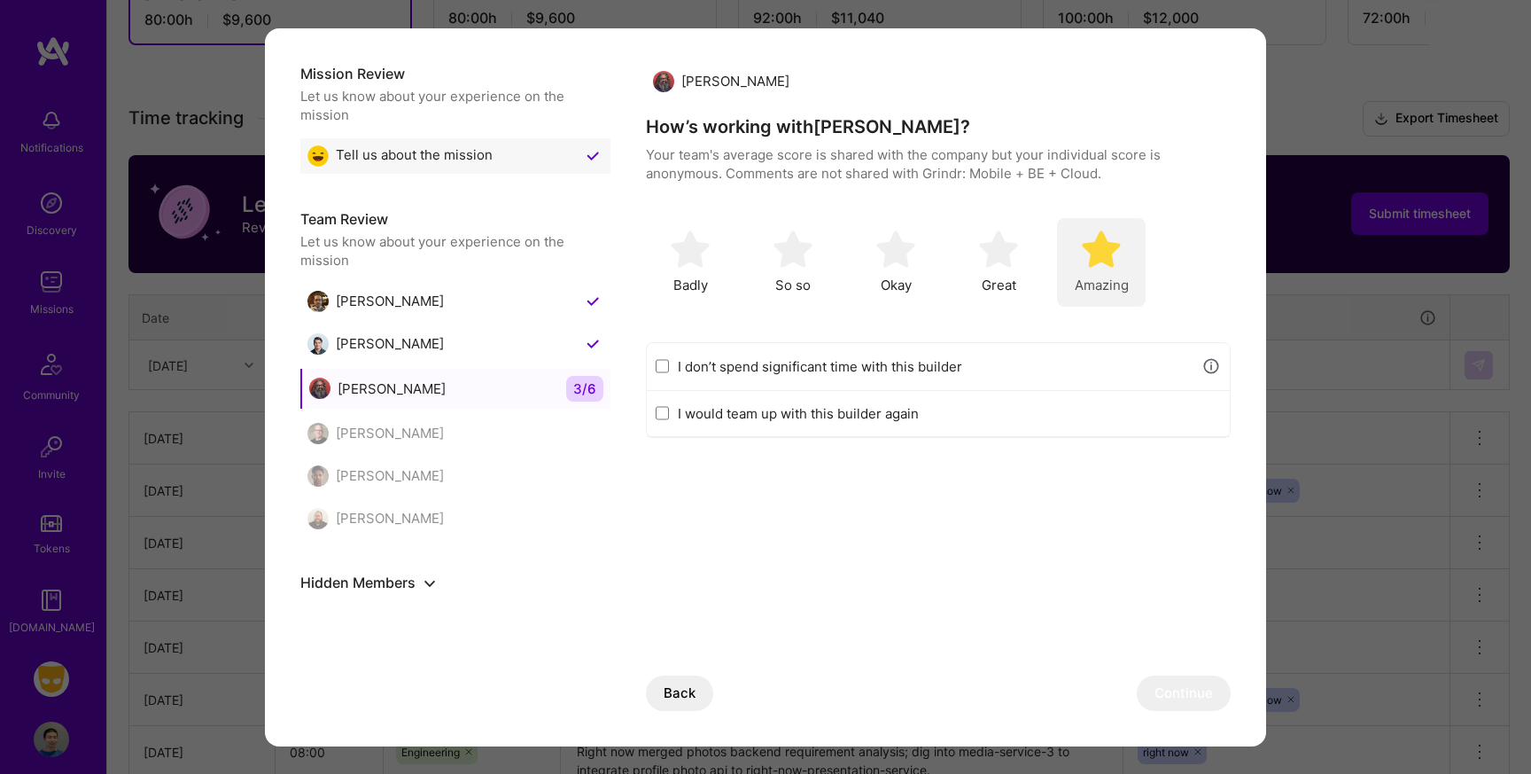
click at [1099, 261] on img "modal" at bounding box center [1101, 249] width 39 height 39
click at [1175, 701] on button "Continue" at bounding box center [1184, 692] width 94 height 35
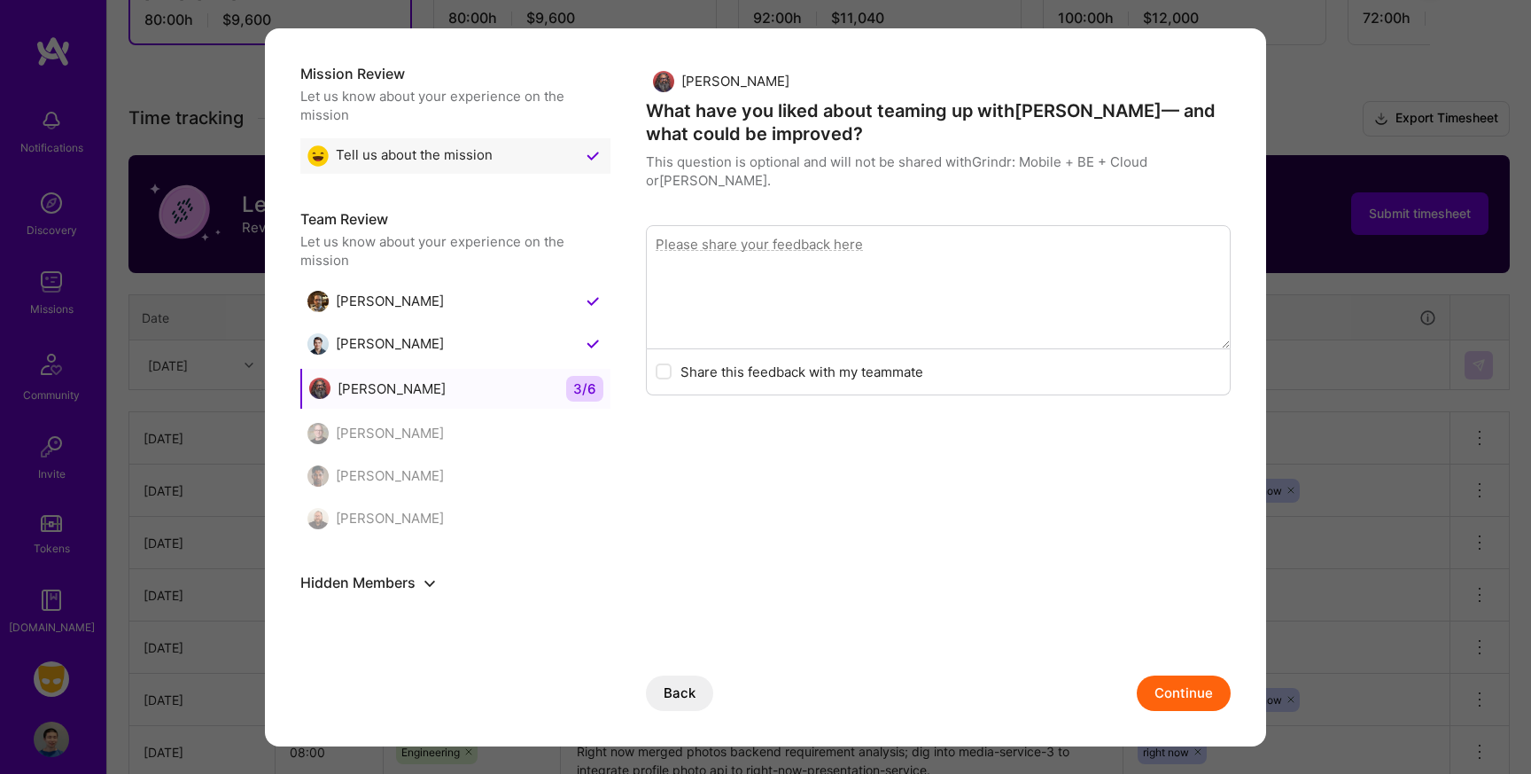
click at [1187, 696] on button "Continue" at bounding box center [1184, 692] width 94 height 35
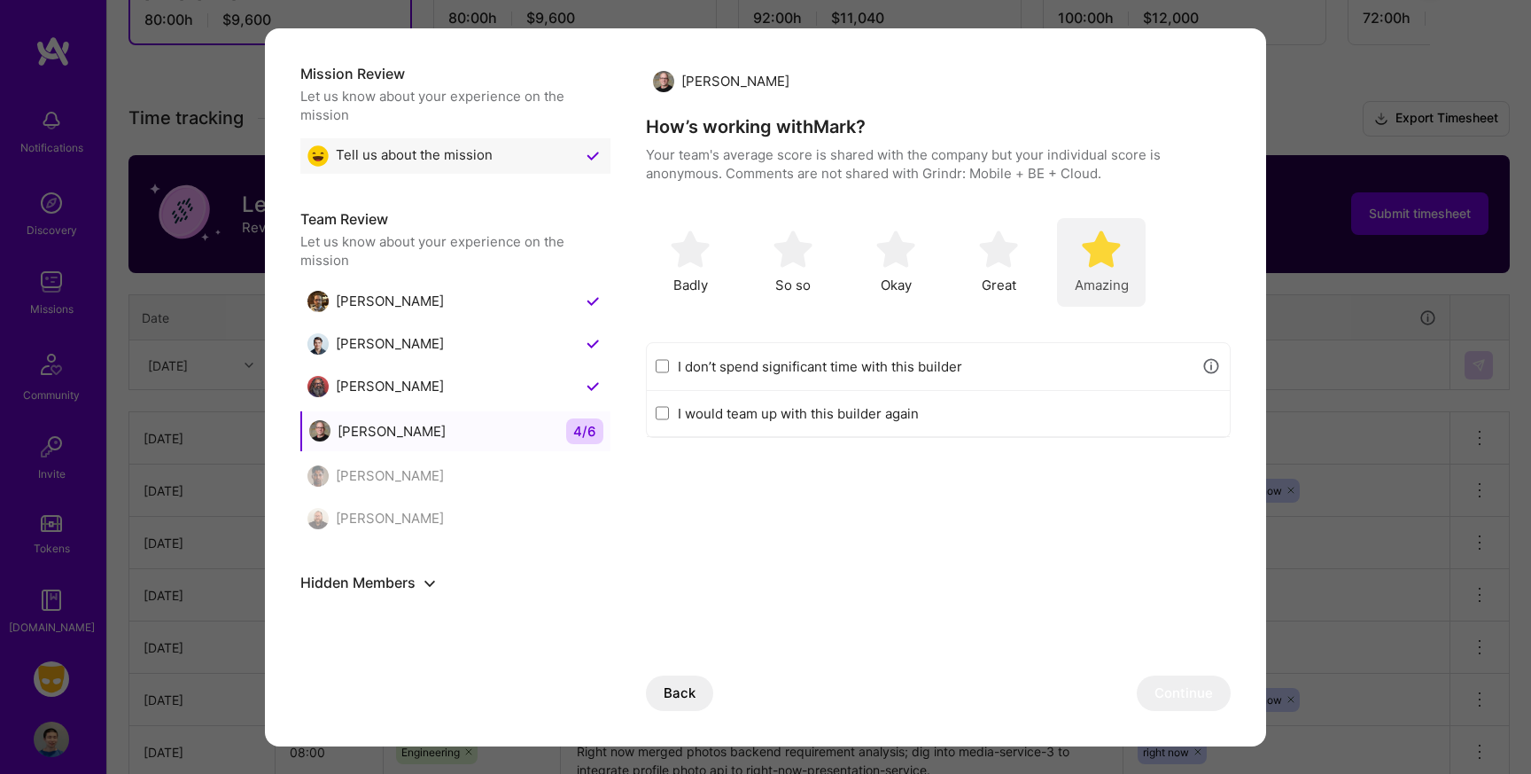
click at [1096, 248] on img "modal" at bounding box center [1101, 249] width 39 height 39
click at [1188, 687] on button "Continue" at bounding box center [1184, 692] width 94 height 35
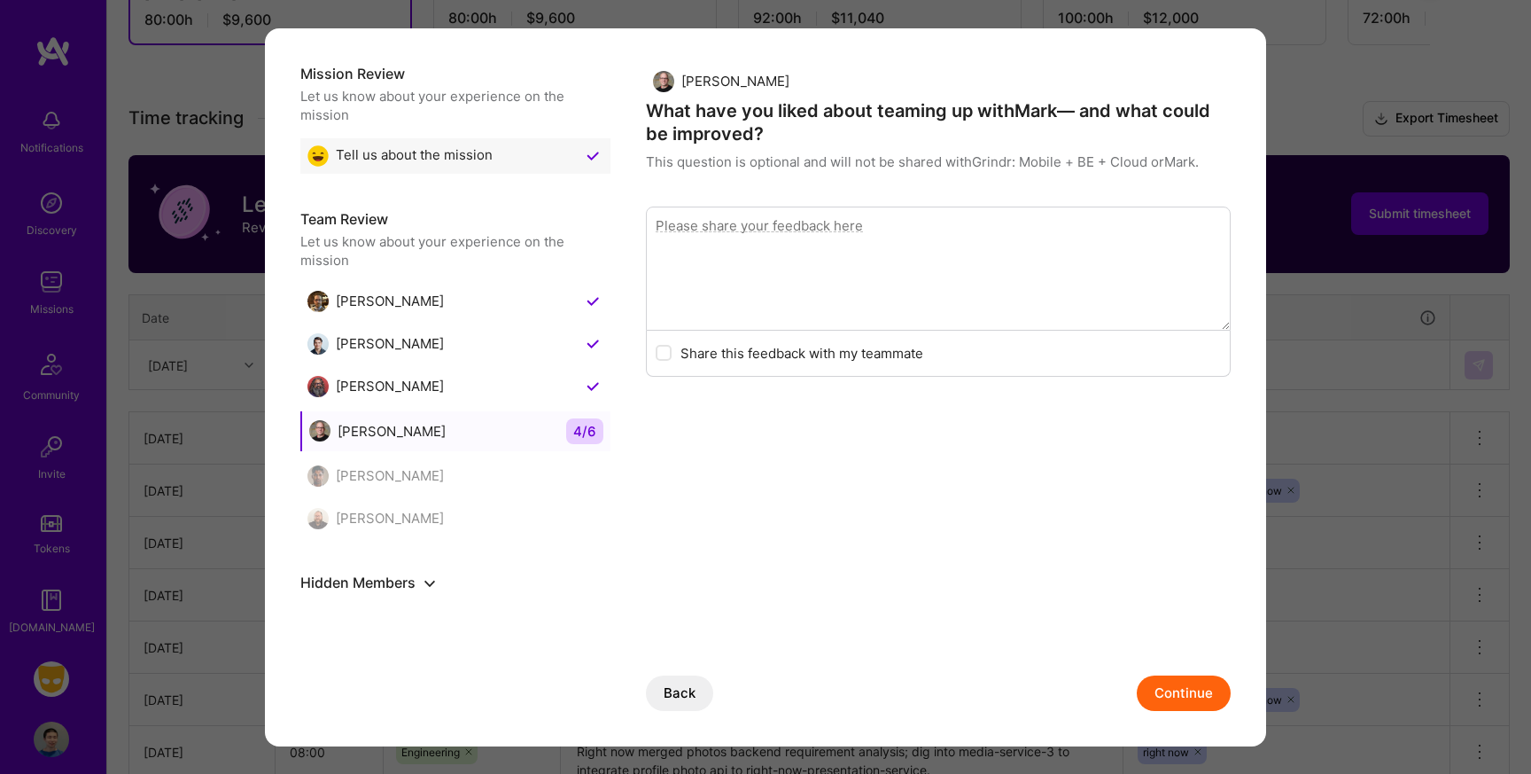
click at [1188, 691] on button "Continue" at bounding box center [1184, 692] width 94 height 35
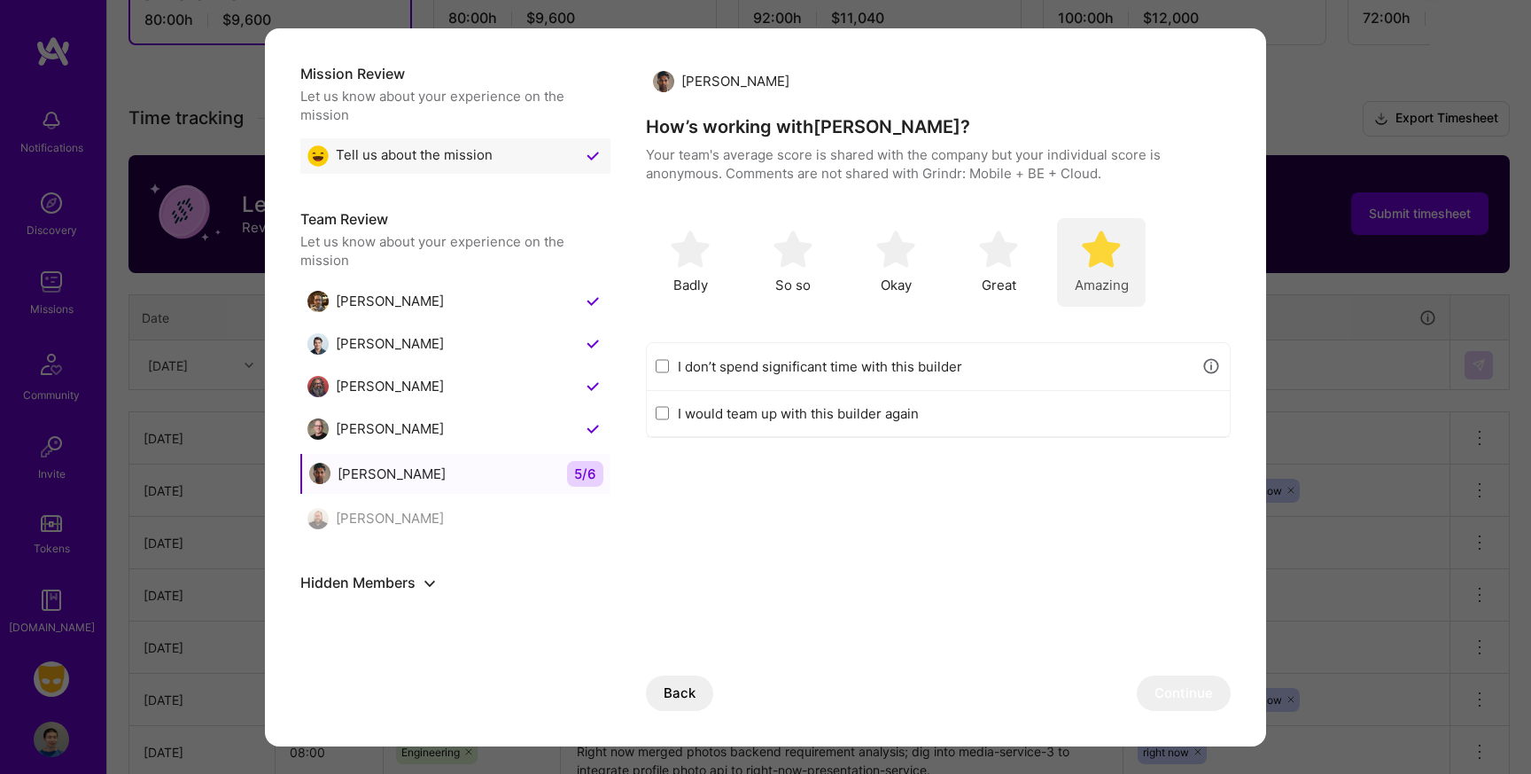
click at [1105, 244] on img "modal" at bounding box center [1101, 249] width 39 height 39
click at [1160, 684] on button "Continue" at bounding box center [1184, 692] width 94 height 35
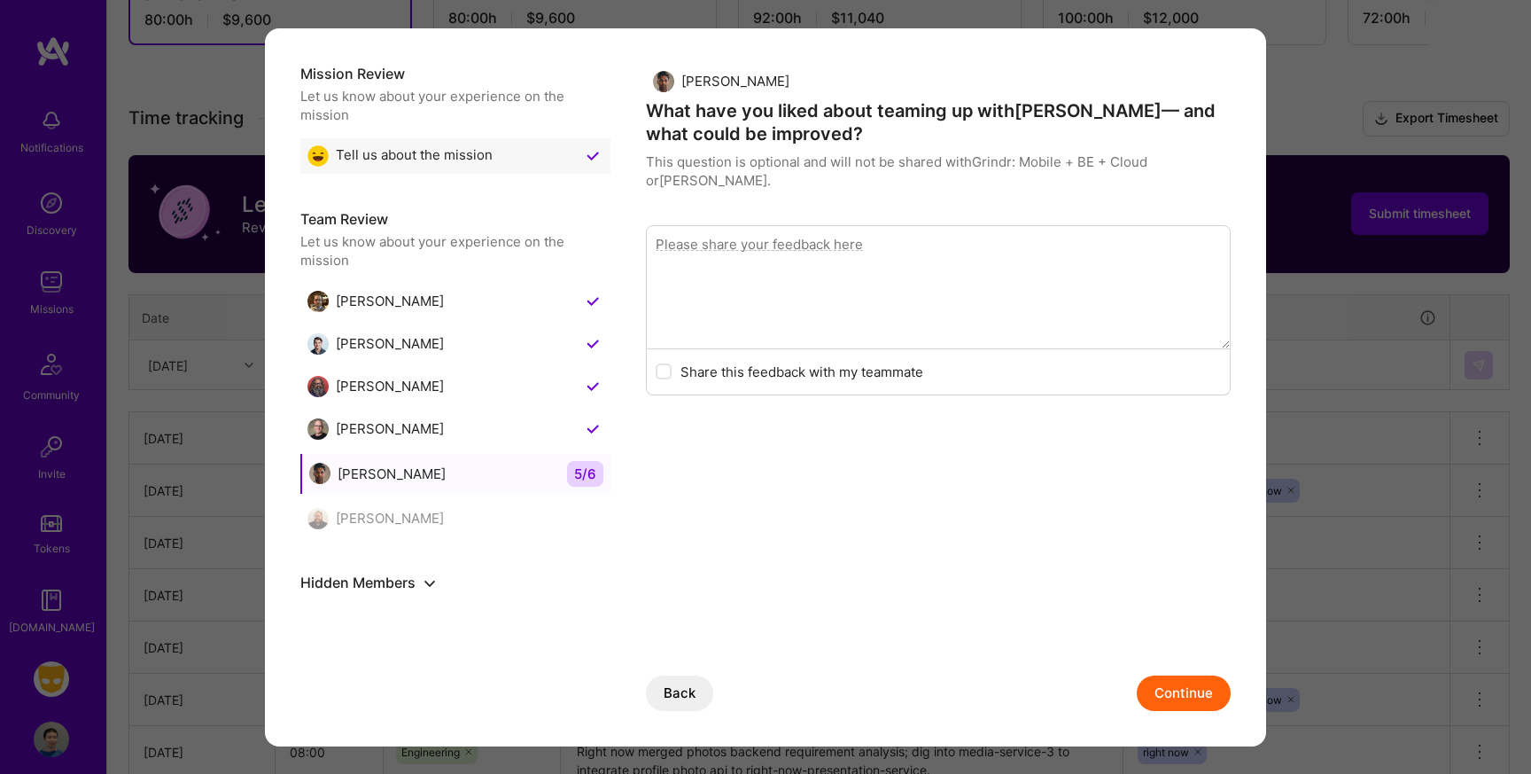
click at [1174, 693] on button "Continue" at bounding box center [1184, 692] width 94 height 35
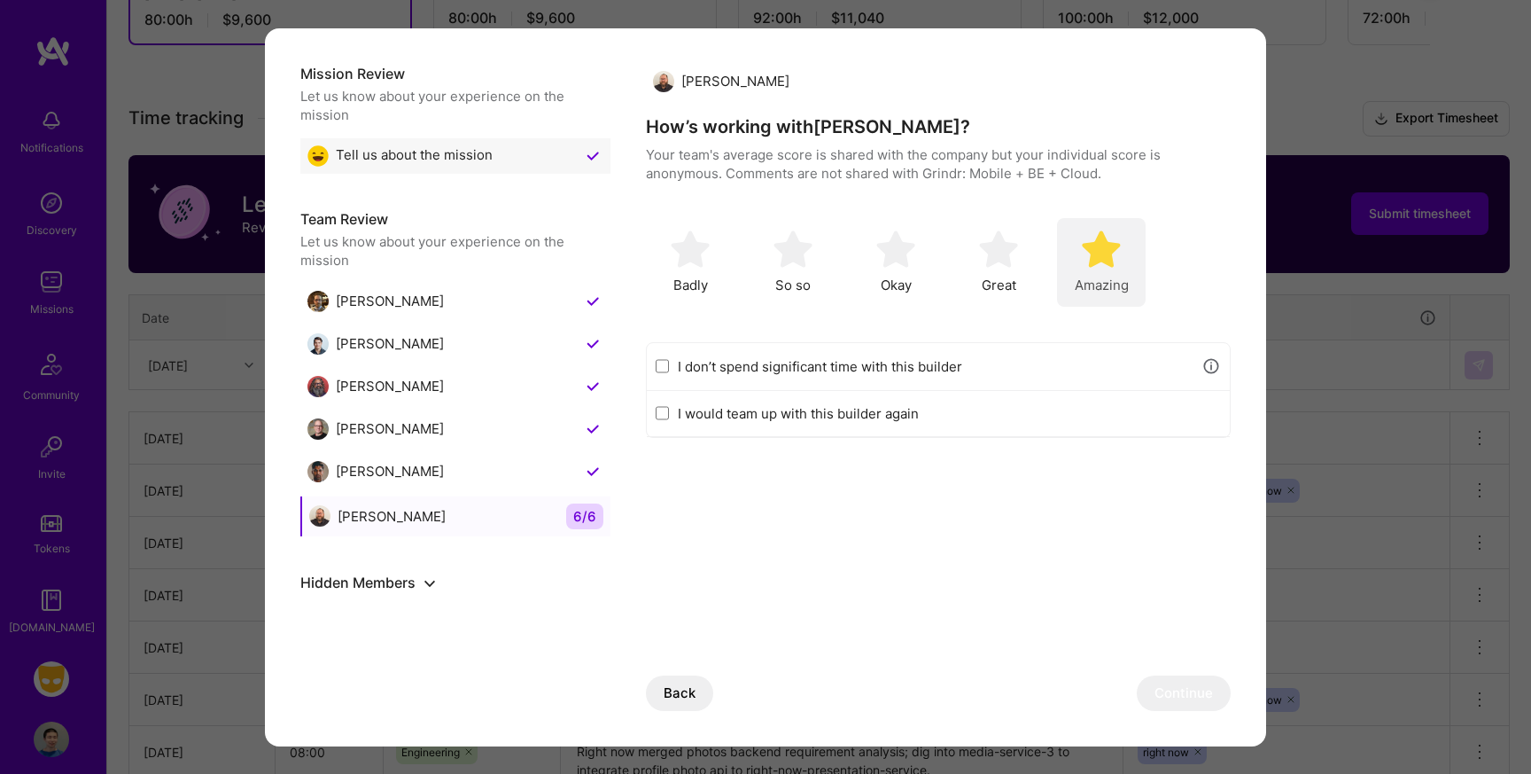
click at [1103, 240] on img "modal" at bounding box center [1101, 249] width 39 height 39
click at [1197, 695] on button "Continue" at bounding box center [1184, 692] width 94 height 35
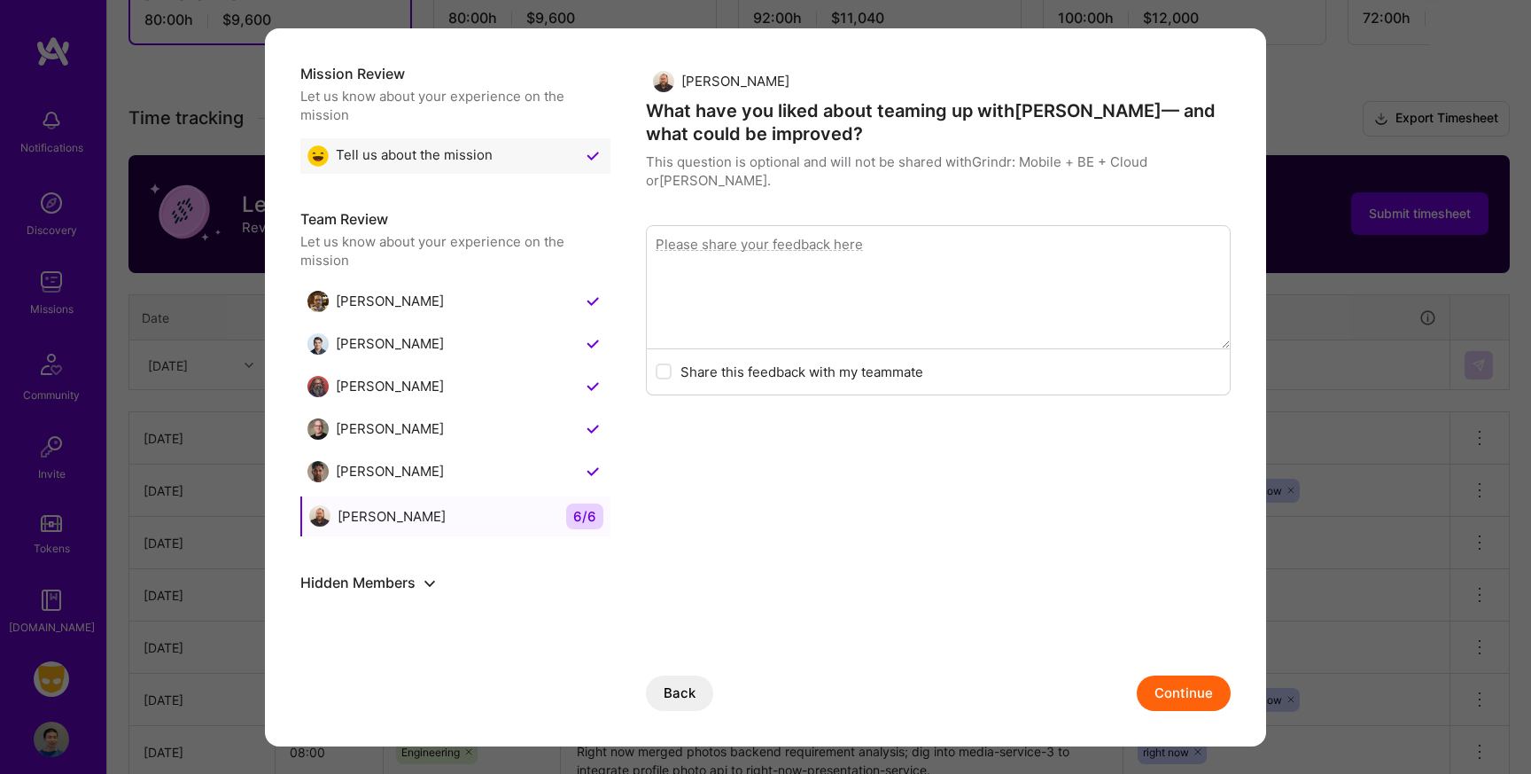
click at [1188, 693] on button "Continue" at bounding box center [1184, 692] width 94 height 35
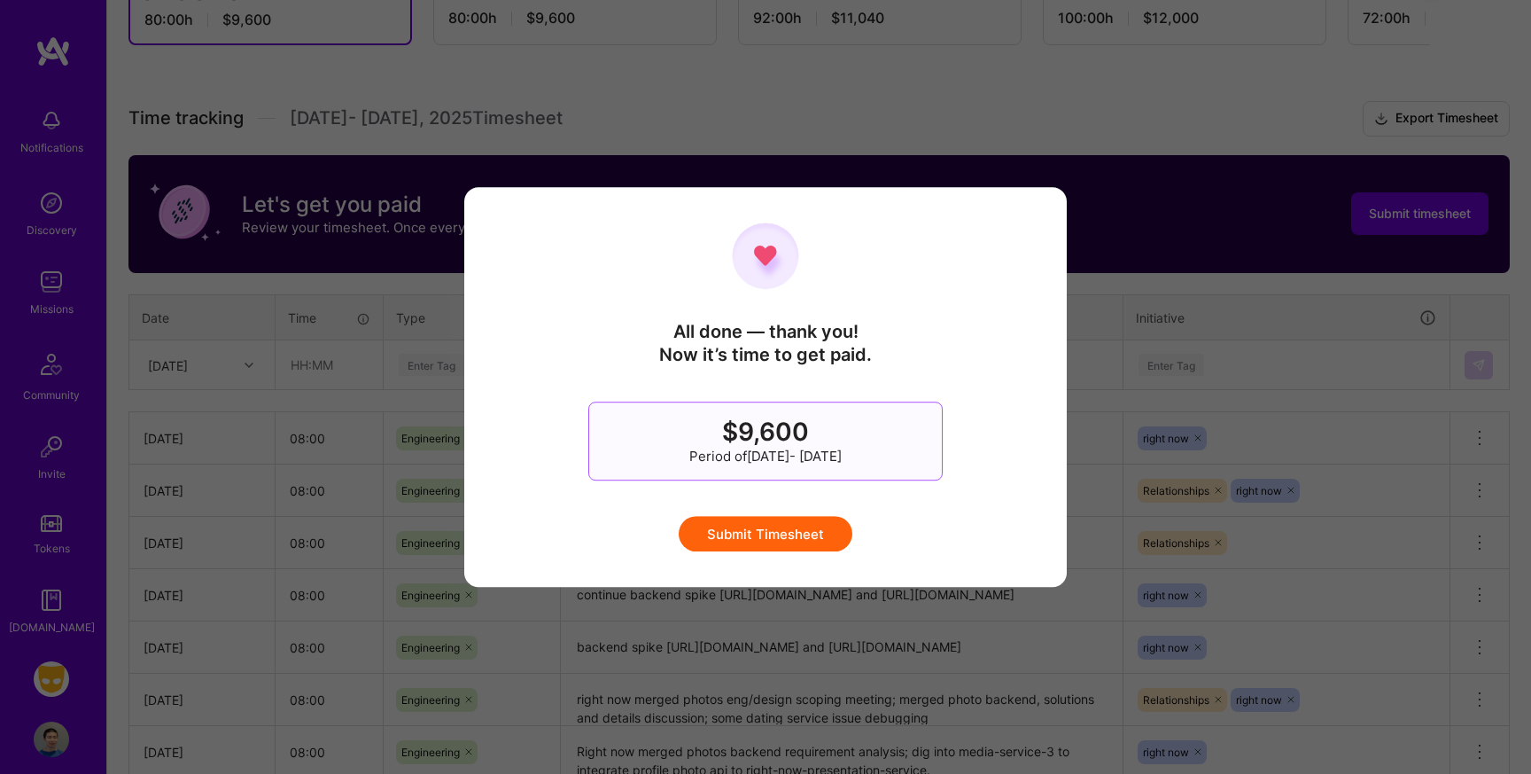
click at [791, 530] on button "Submit Timesheet" at bounding box center [766, 533] width 174 height 35
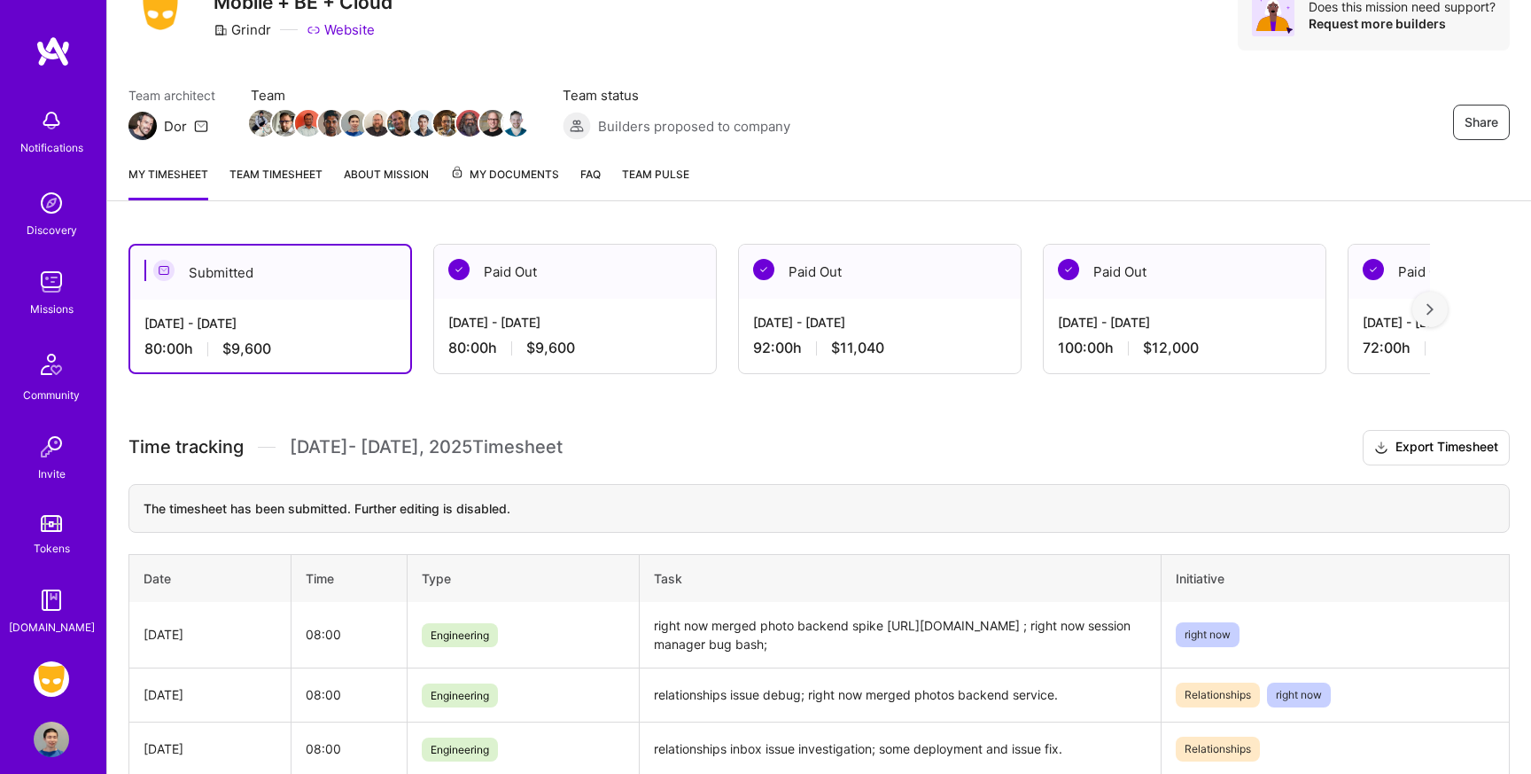
scroll to position [67, 0]
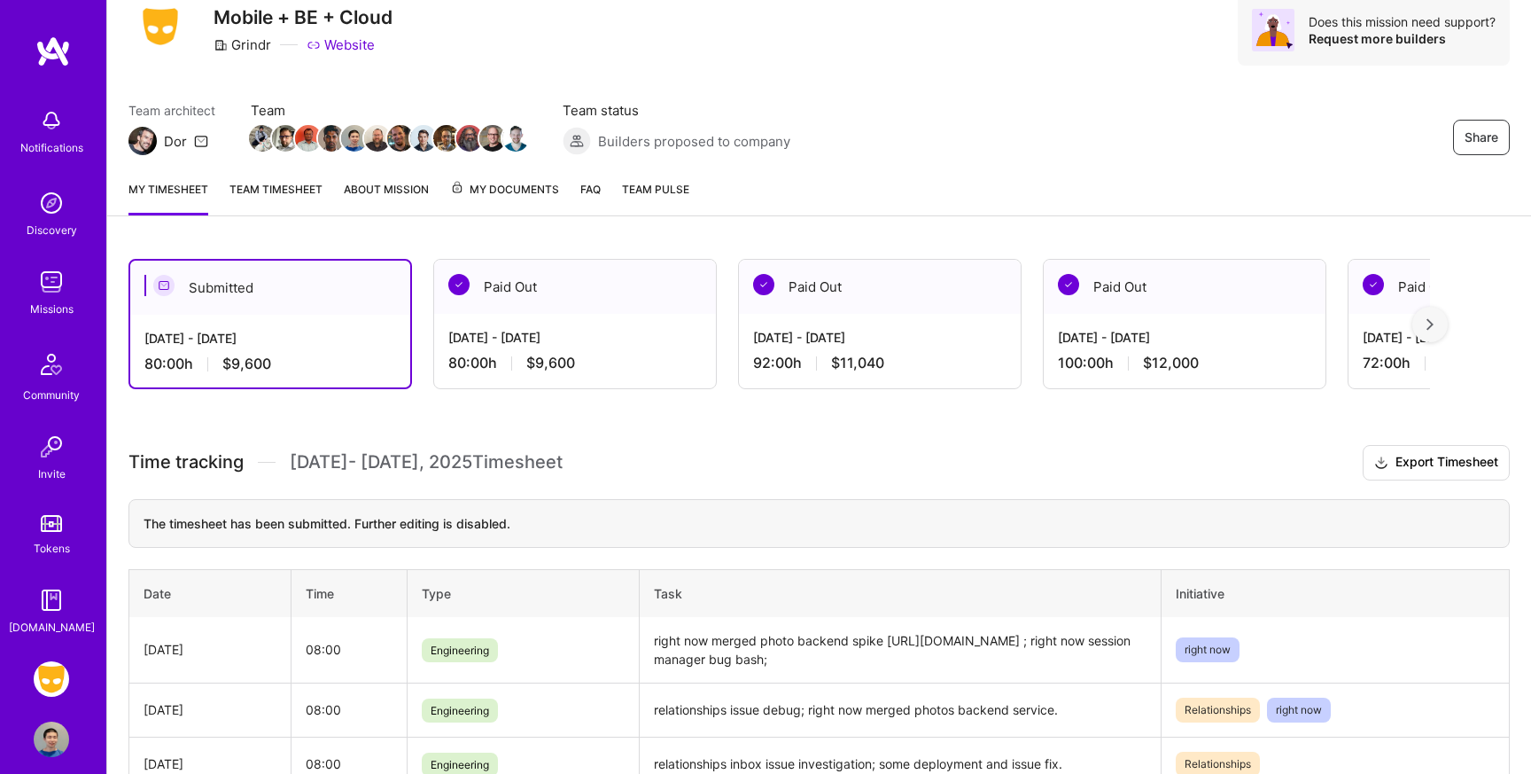
click at [390, 198] on link "About Mission" at bounding box center [386, 197] width 85 height 35
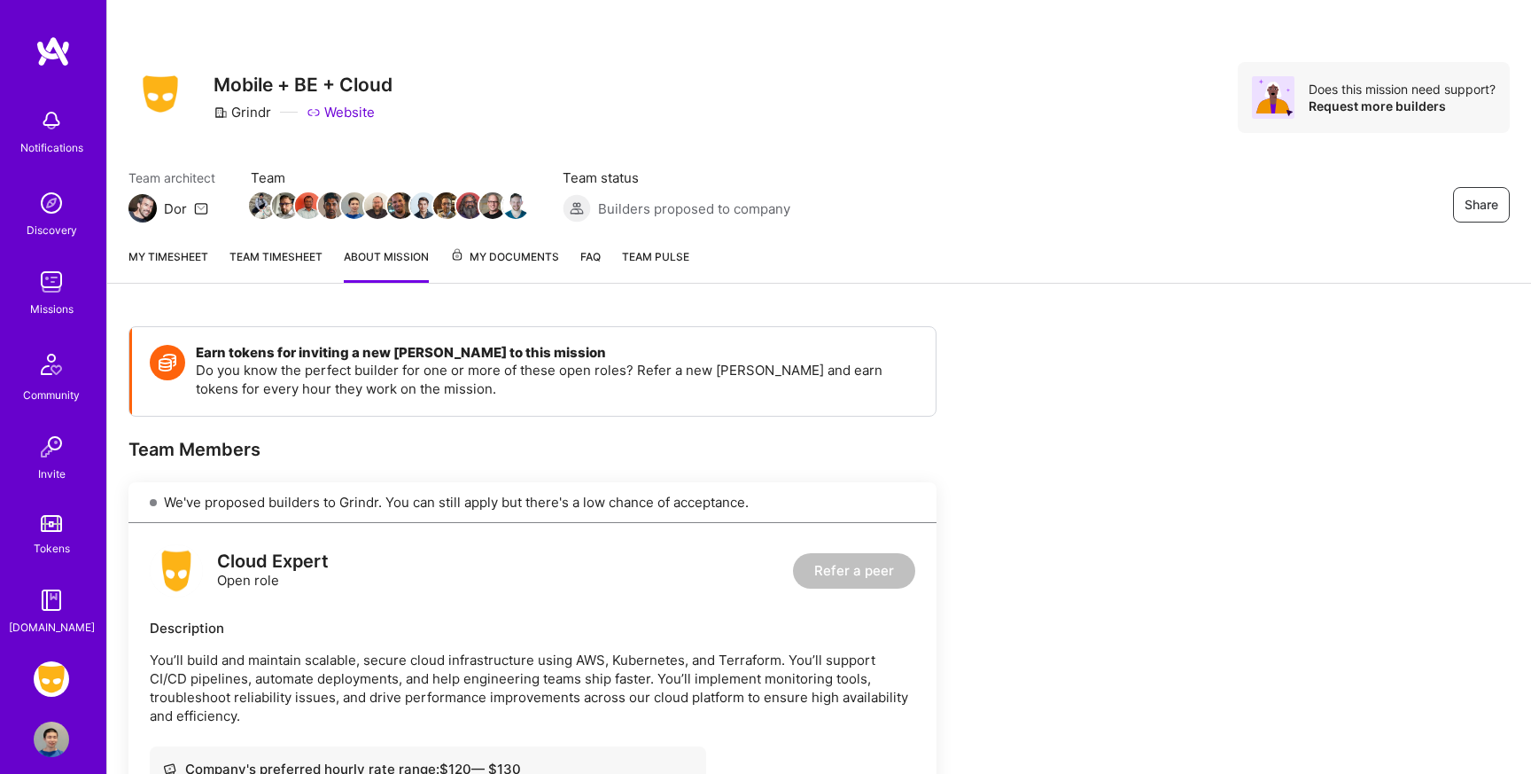
click at [501, 257] on span "My Documents" at bounding box center [504, 256] width 109 height 19
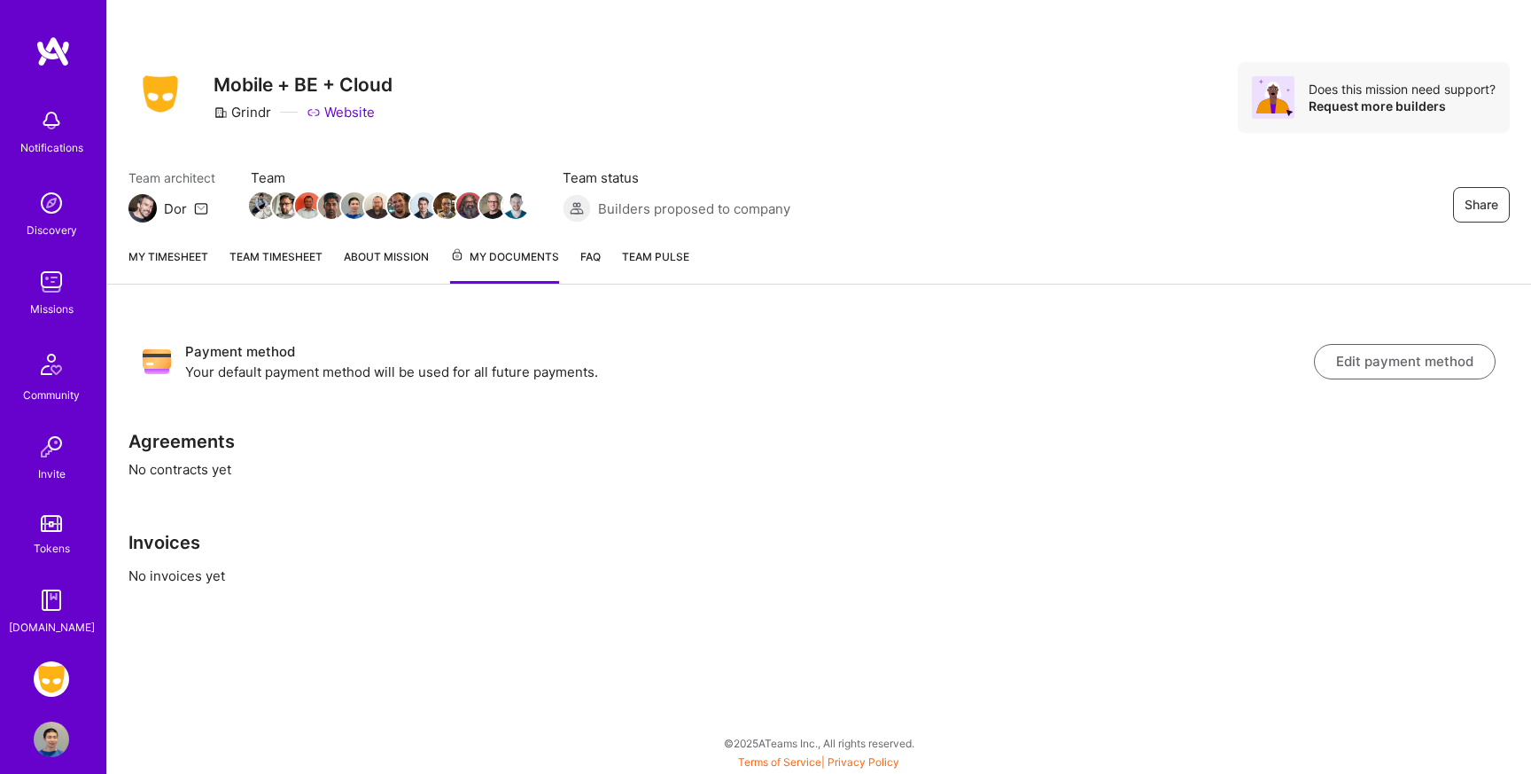
click at [665, 260] on span "Team Pulse" at bounding box center [655, 256] width 67 height 13
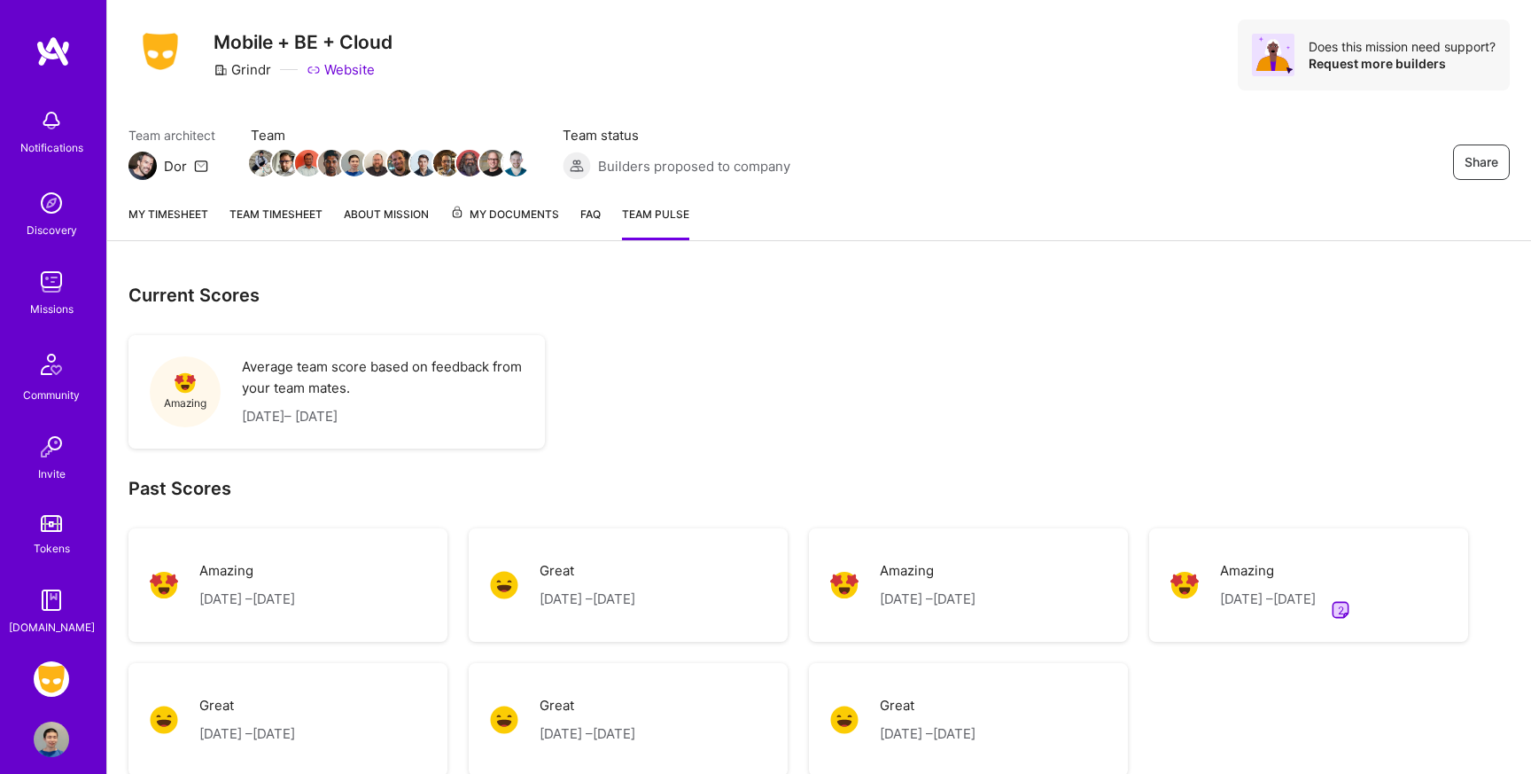
scroll to position [88, 0]
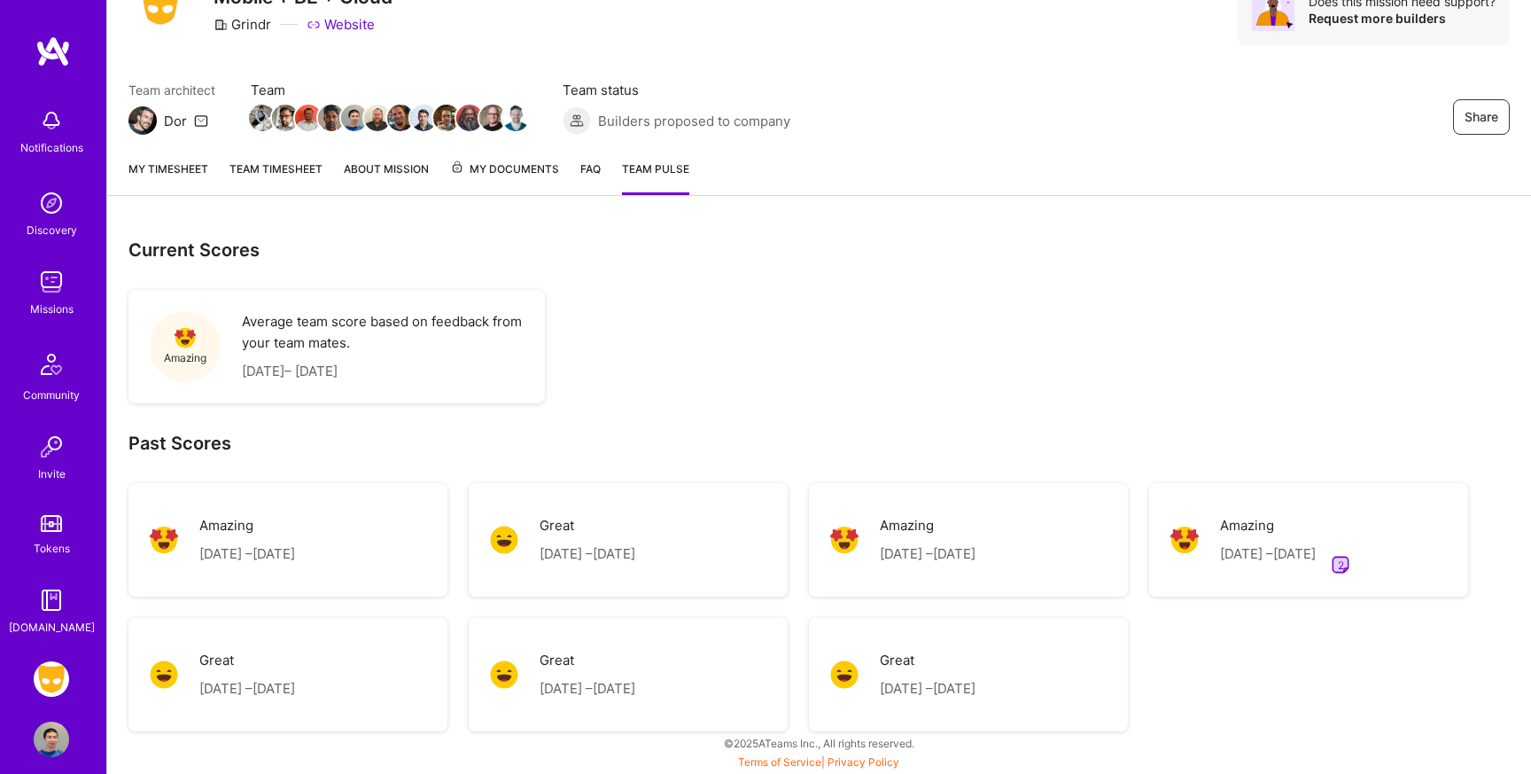
click at [1344, 567] on span "2" at bounding box center [1341, 565] width 6 height 19
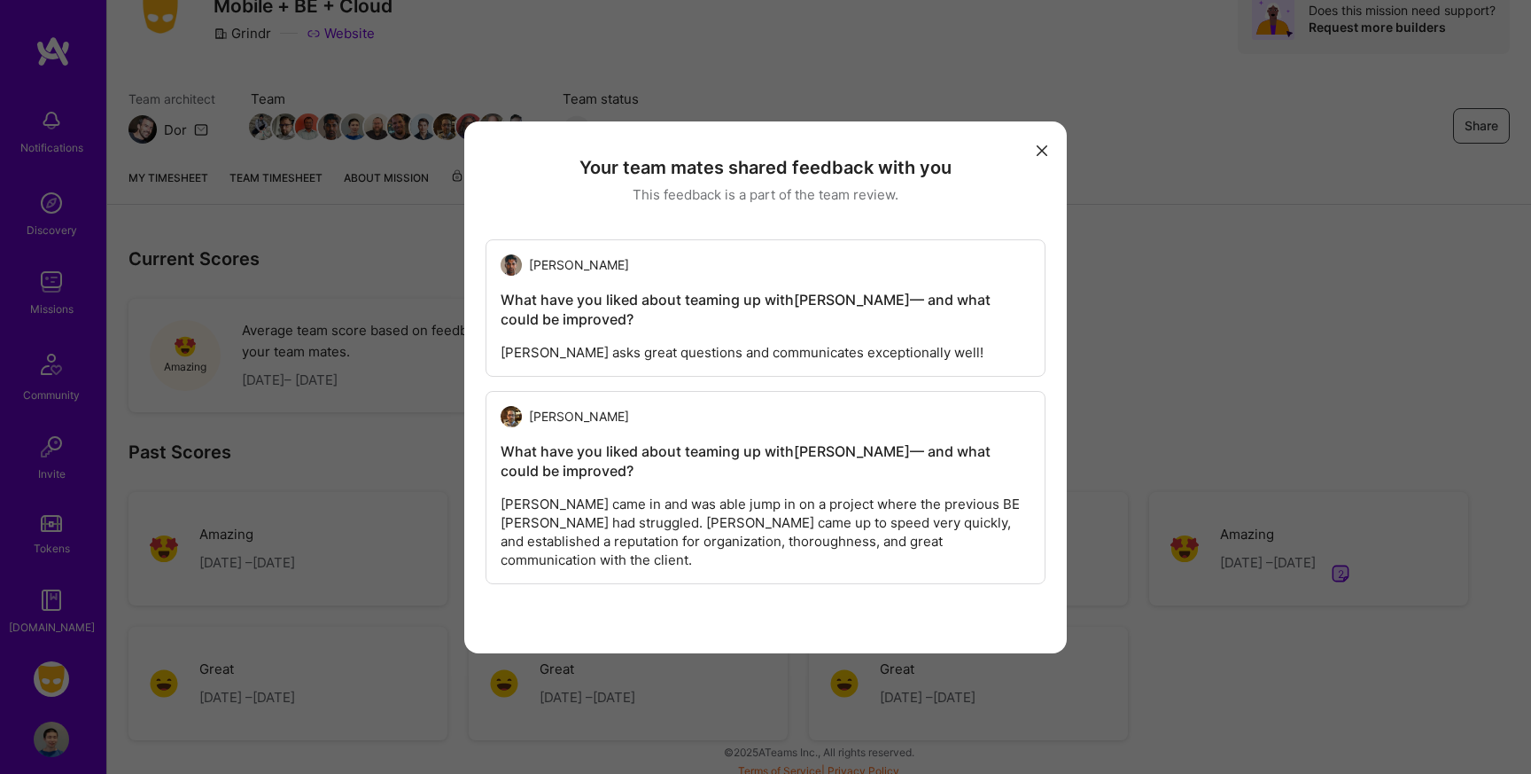
click at [1042, 145] on icon "modal" at bounding box center [1042, 150] width 11 height 11
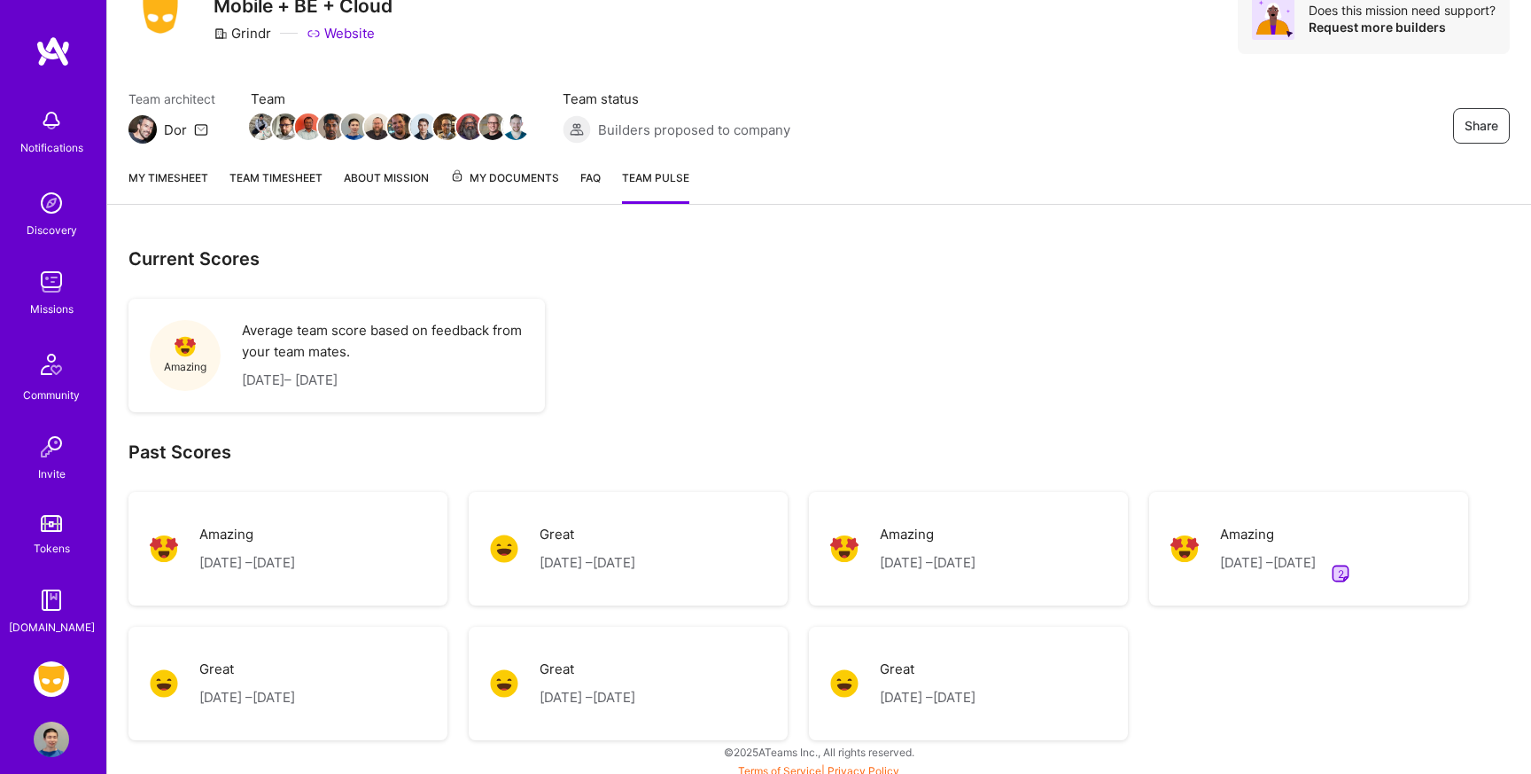
scroll to position [88, 0]
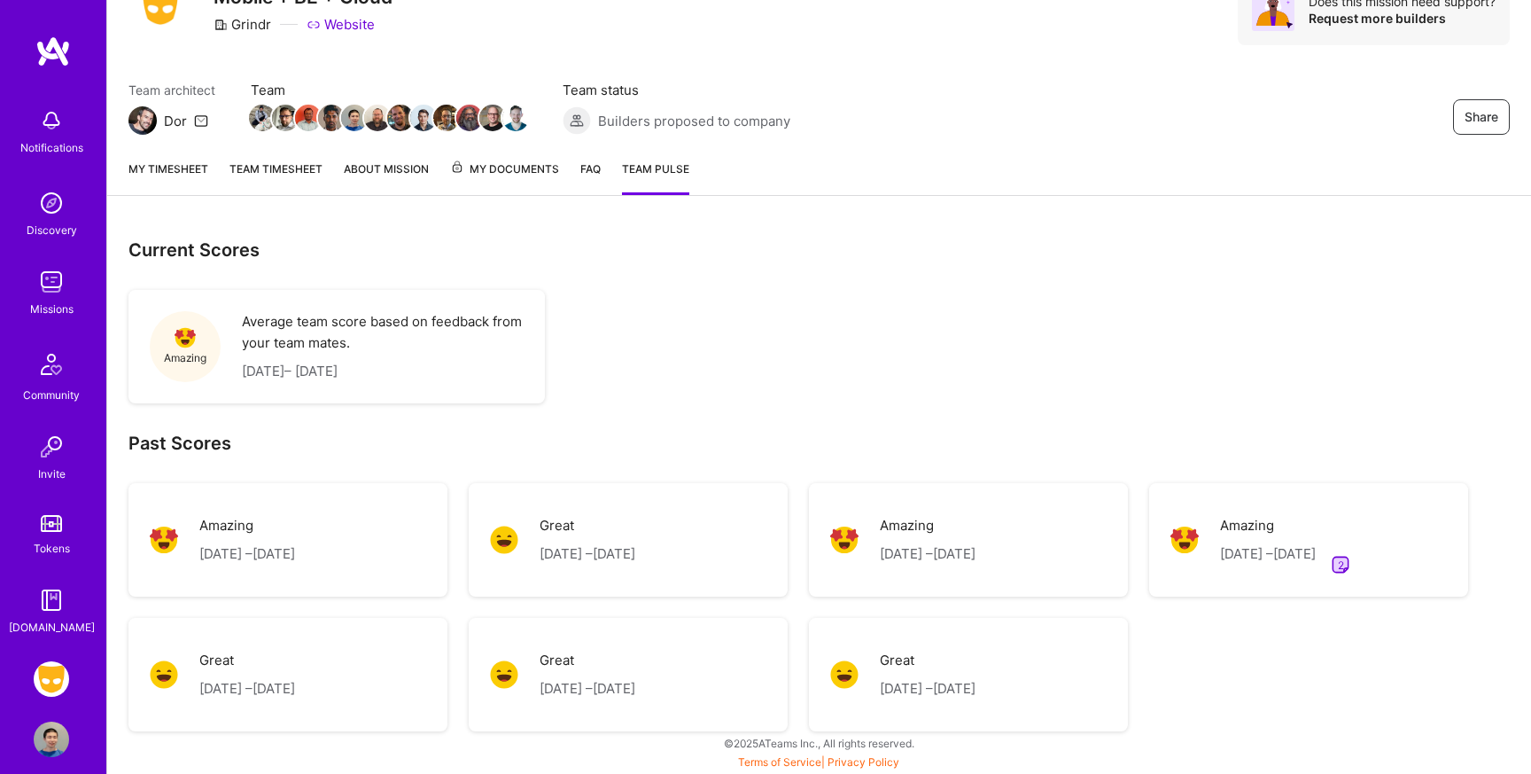
click at [45, 123] on img at bounding box center [51, 120] width 35 height 35
click at [53, 44] on img at bounding box center [52, 51] width 35 height 32
